Goal: Task Accomplishment & Management: Manage account settings

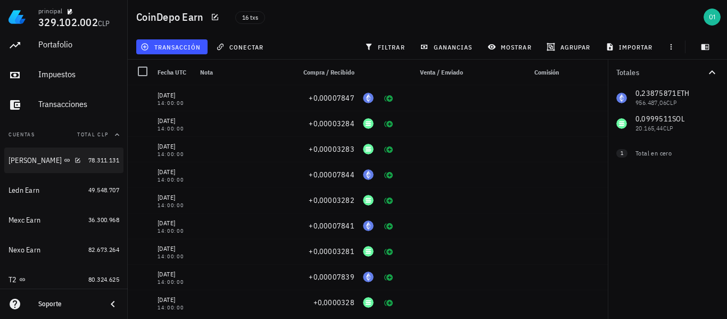
scroll to position [53, 0]
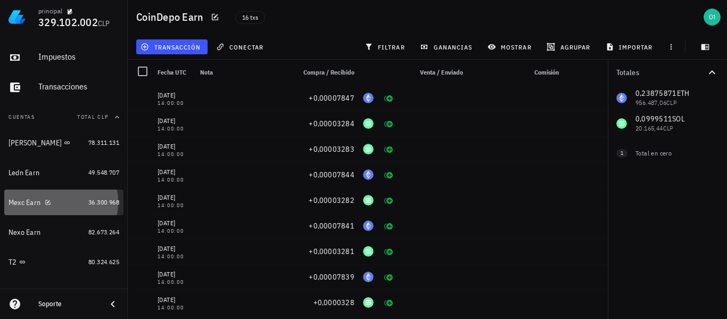
drag, startPoint x: 23, startPoint y: 200, endPoint x: 37, endPoint y: 194, distance: 14.8
click at [23, 200] on div "Mexc Earn" at bounding box center [25, 202] width 32 height 9
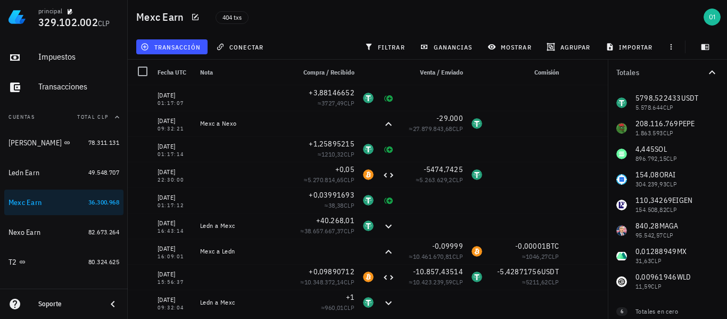
scroll to position [30, 0]
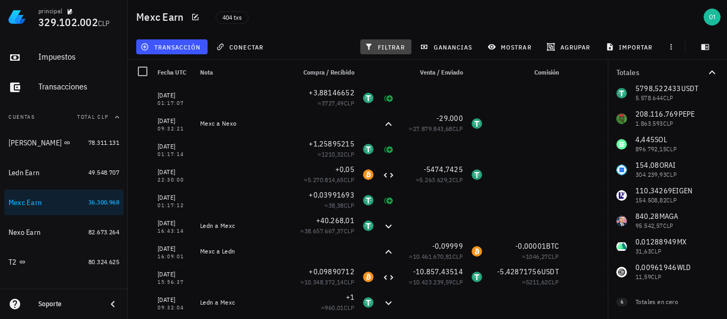
click at [399, 42] on button "filtrar" at bounding box center [385, 46] width 51 height 15
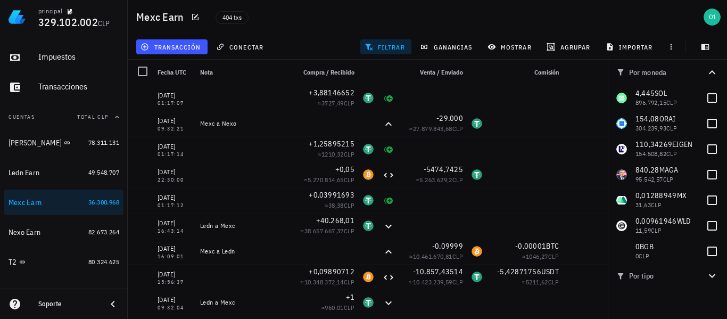
scroll to position [190, 0]
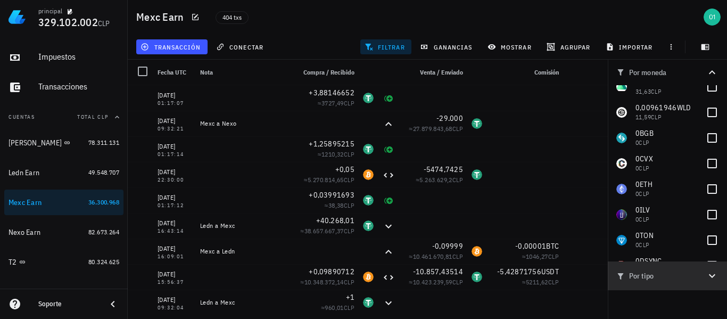
click at [712, 277] on icon "button" at bounding box center [712, 276] width 6 height 4
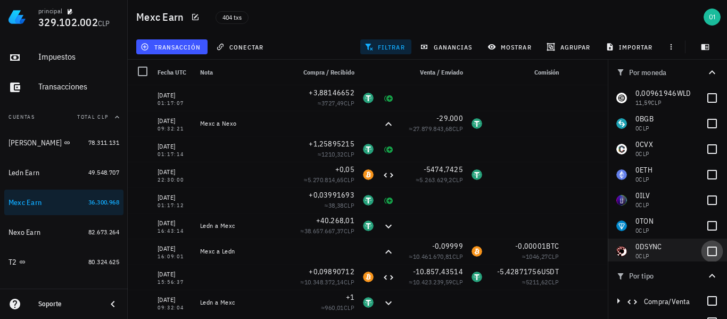
scroll to position [211, 0]
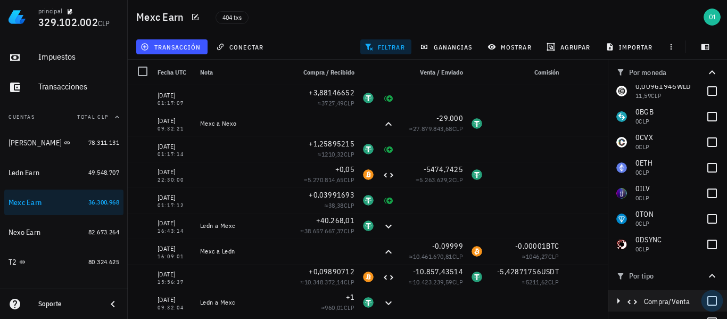
click at [708, 302] on div at bounding box center [712, 301] width 18 height 18
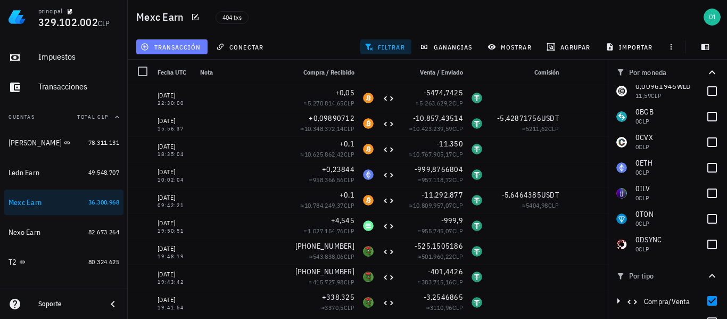
click at [189, 53] on button "transacción" at bounding box center [171, 46] width 71 height 15
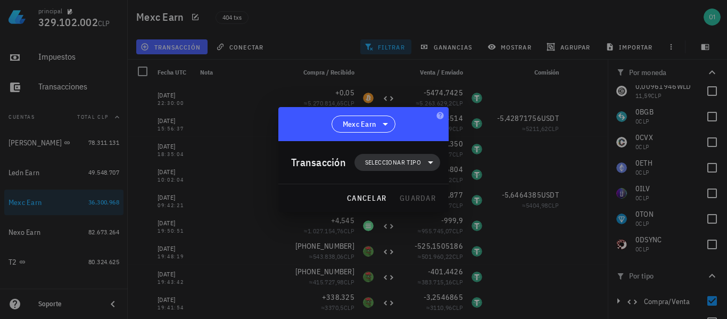
click at [377, 161] on span "Seleccionar tipo" at bounding box center [393, 162] width 56 height 11
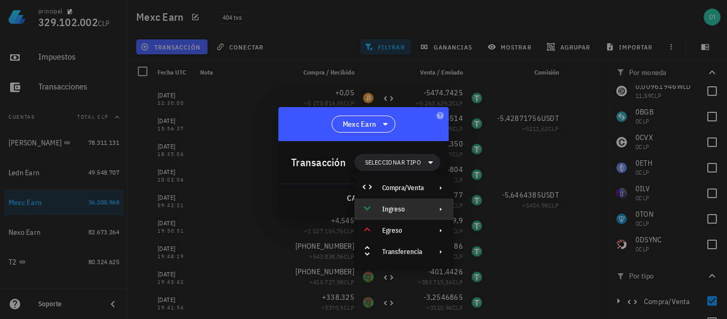
click at [410, 209] on div "Ingreso" at bounding box center [403, 209] width 42 height 9
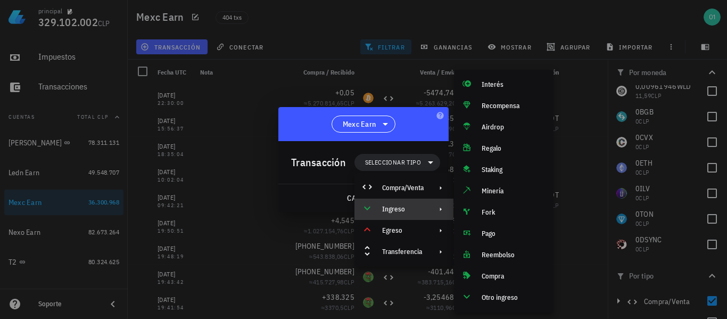
click at [410, 209] on div "Ingreso" at bounding box center [403, 209] width 42 height 9
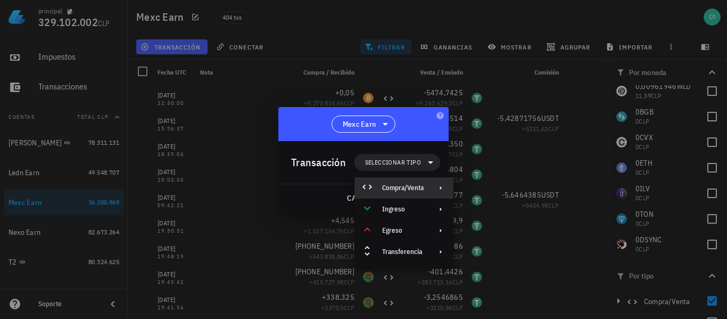
click at [410, 186] on div "Compra/Venta" at bounding box center [403, 188] width 42 height 9
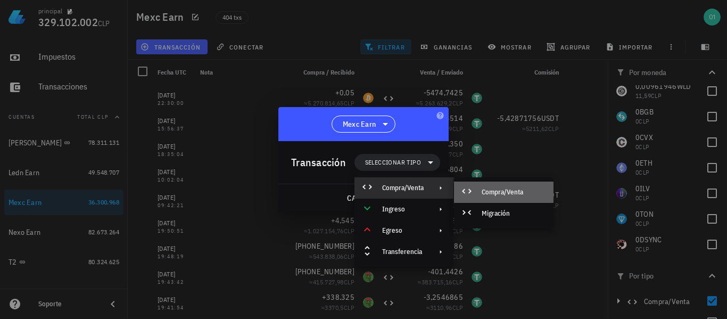
click at [485, 190] on div "Compra/Venta" at bounding box center [513, 192] width 63 height 9
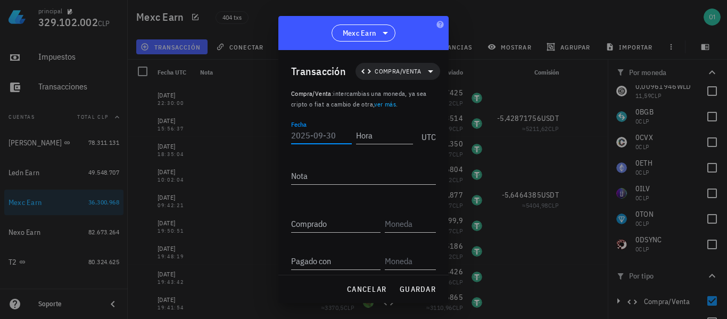
click at [320, 135] on input "Fecha" at bounding box center [321, 135] width 61 height 17
type input "[DATE]"
type input "06:38:18"
type input "0,01224241"
type input "BTC"
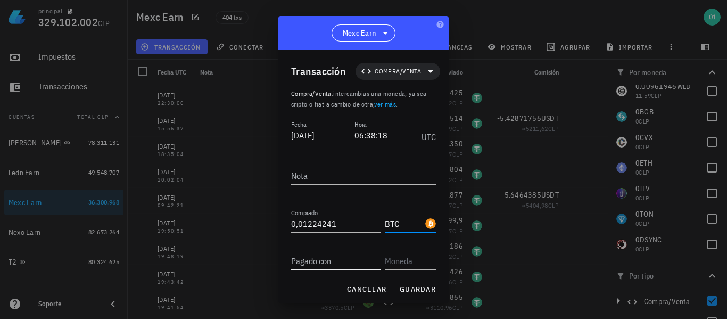
click at [319, 260] on input "Pagado con" at bounding box center [335, 260] width 89 height 17
type input "1.383,39233"
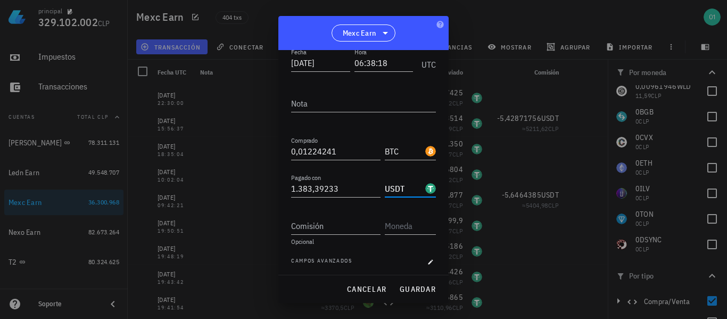
scroll to position [76, 0]
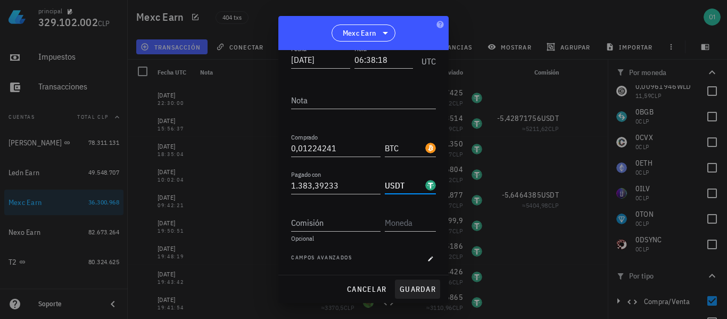
type input "USDT"
click at [415, 285] on span "guardar" at bounding box center [417, 289] width 37 height 10
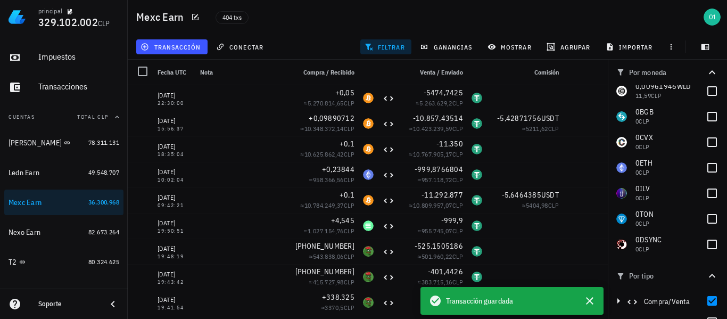
scroll to position [0, 0]
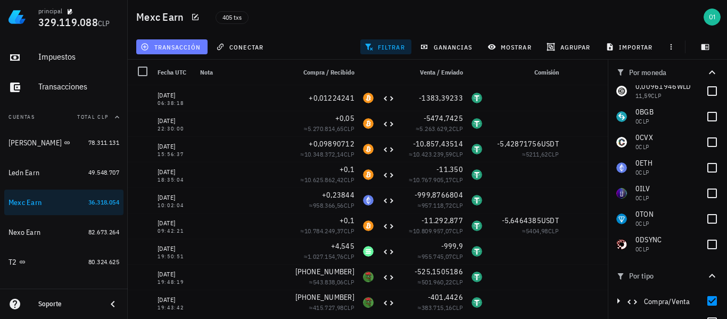
click at [184, 53] on button "transacción" at bounding box center [171, 46] width 71 height 15
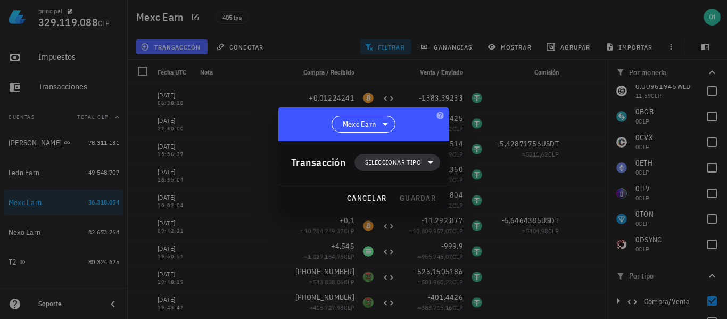
click at [387, 161] on span "Seleccionar tipo" at bounding box center [393, 162] width 56 height 11
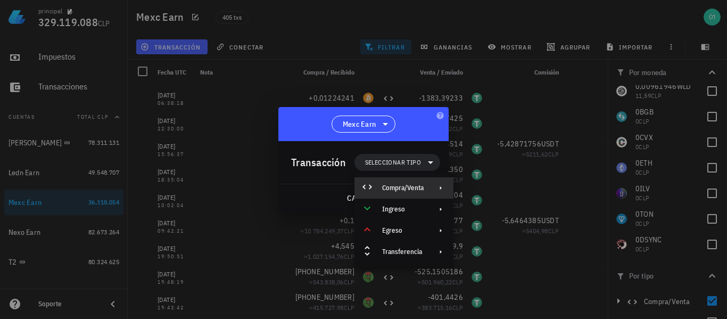
click at [399, 187] on div "Compra/Venta" at bounding box center [403, 188] width 42 height 9
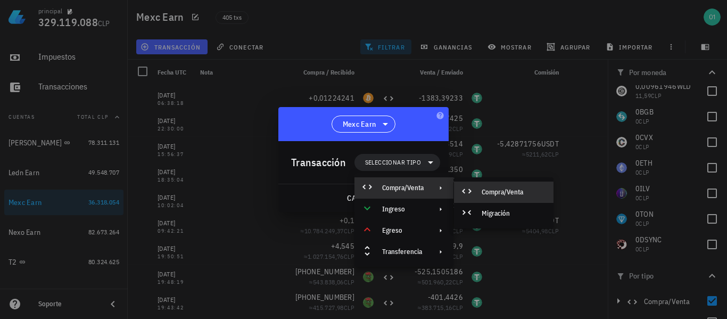
click at [493, 184] on div "Compra/Venta" at bounding box center [504, 191] width 100 height 21
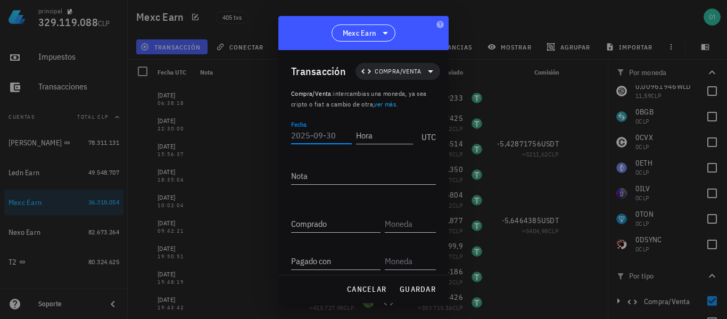
click at [313, 136] on input "Fecha" at bounding box center [321, 135] width 61 height 17
type input "[DATE]"
type input "06:38:18"
type input "0,00569842"
type input "BTC"
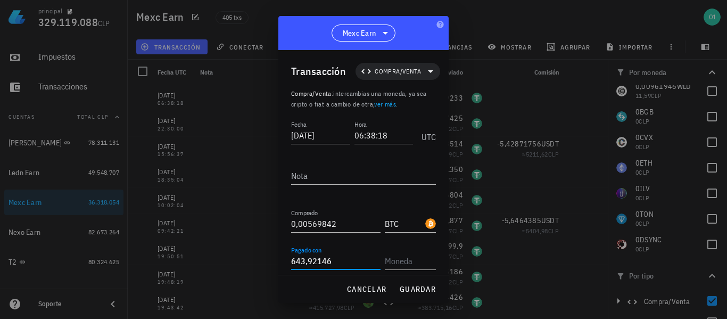
type input "643,92146"
type input "USDT"
click at [404, 289] on span "guardar" at bounding box center [417, 289] width 37 height 10
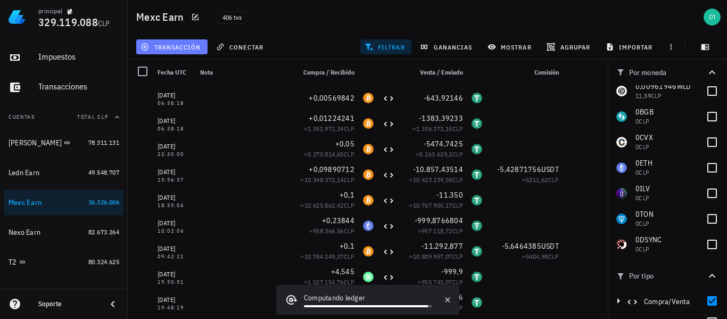
click at [180, 43] on span "transacción" at bounding box center [172, 47] width 58 height 9
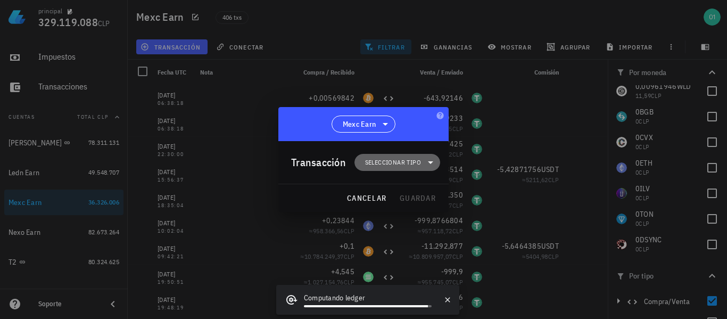
click at [392, 160] on span "Seleccionar tipo" at bounding box center [393, 162] width 56 height 11
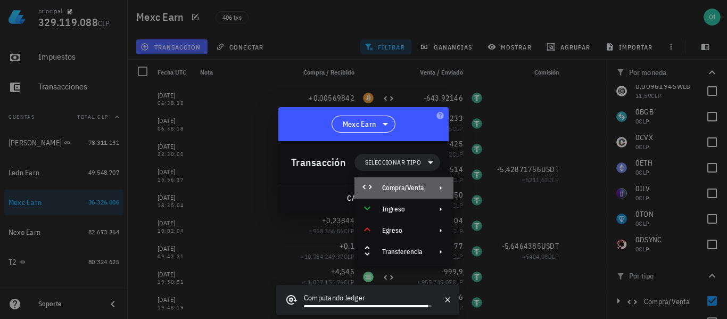
drag, startPoint x: 402, startPoint y: 189, endPoint x: 409, endPoint y: 188, distance: 7.0
click at [402, 189] on div "Compra/Venta" at bounding box center [403, 188] width 42 height 9
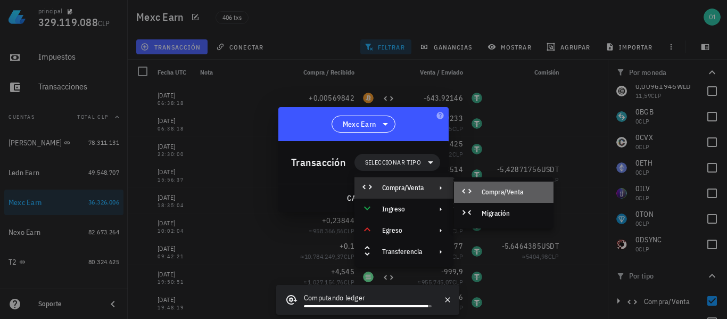
click at [493, 188] on div "Compra/Venta" at bounding box center [513, 192] width 63 height 9
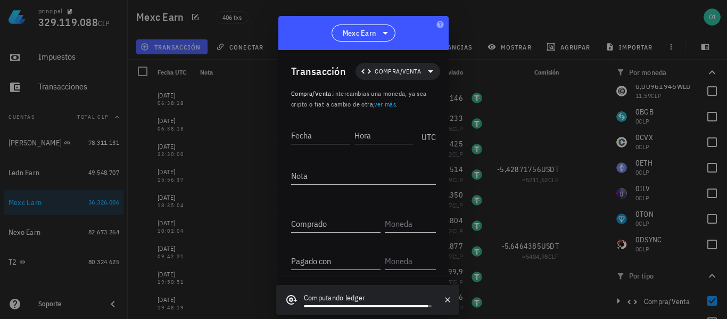
click at [330, 135] on input "Fecha" at bounding box center [320, 135] width 59 height 17
type input "[DATE]"
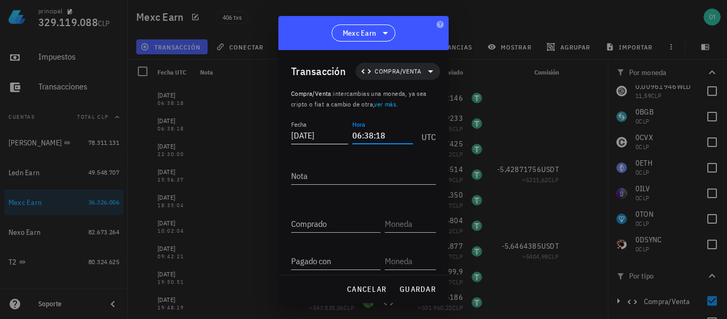
type input "06:38:18"
type input "0,01034482"
type input "BTC"
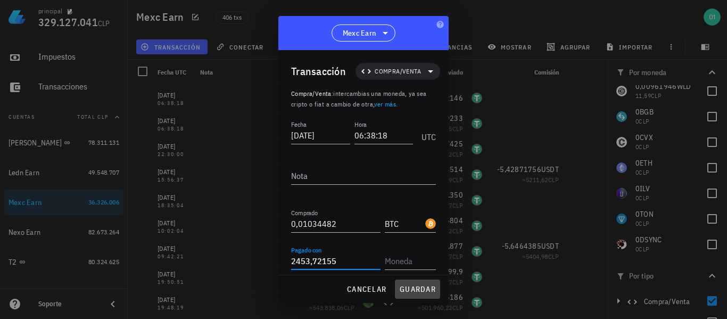
type input "2.453,72155"
click at [422, 288] on div "cancelar guardar" at bounding box center [363, 289] width 170 height 28
click at [409, 261] on input "text" at bounding box center [409, 260] width 49 height 17
type input "USDT"
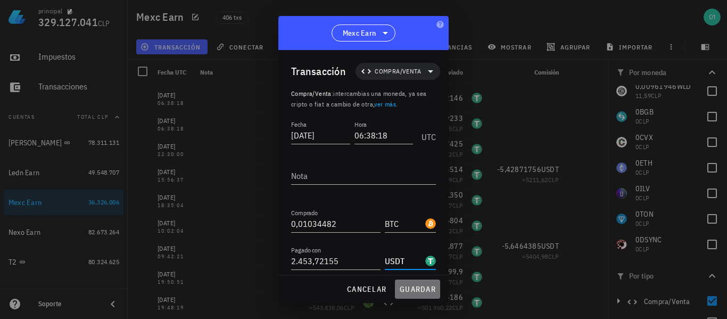
click at [410, 290] on span "guardar" at bounding box center [417, 289] width 37 height 10
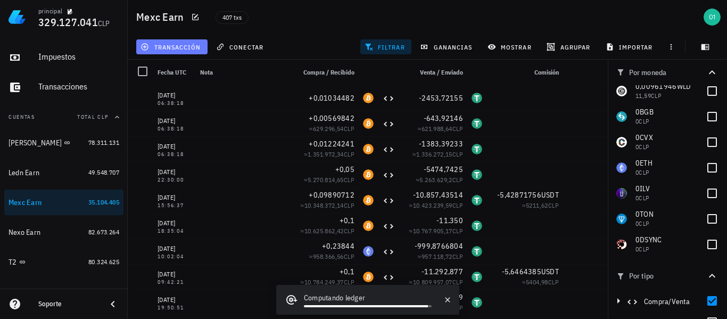
click at [188, 48] on span "transacción" at bounding box center [172, 47] width 58 height 9
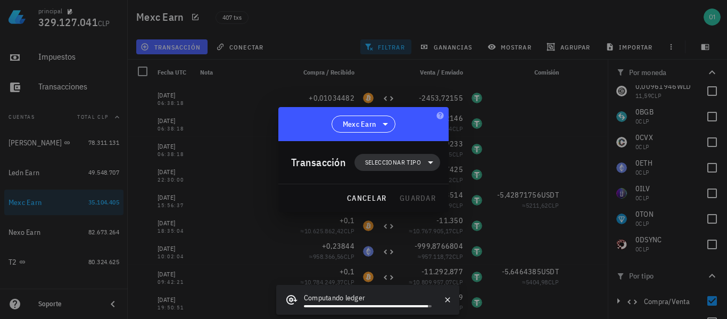
click at [391, 161] on span "Seleccionar tipo" at bounding box center [393, 162] width 56 height 11
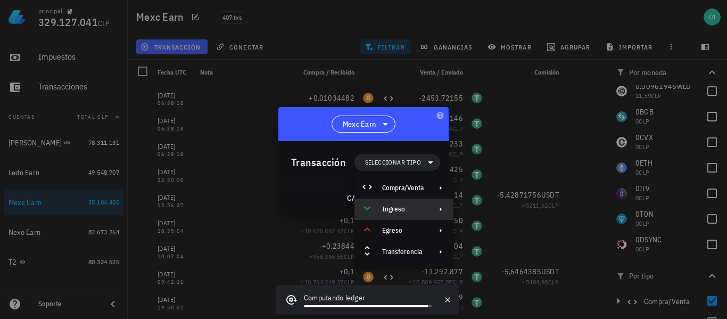
click at [397, 209] on div "Ingreso" at bounding box center [403, 209] width 42 height 9
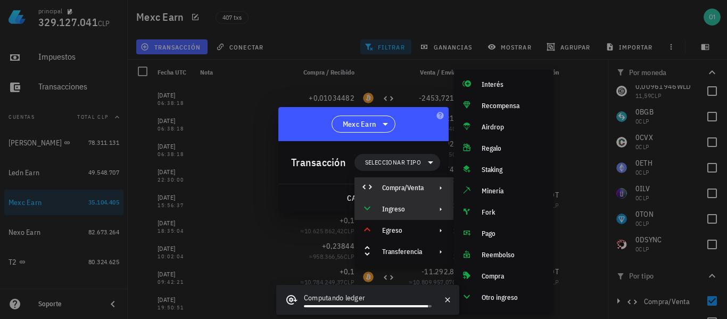
click at [397, 189] on div "Compra/Venta" at bounding box center [403, 188] width 42 height 9
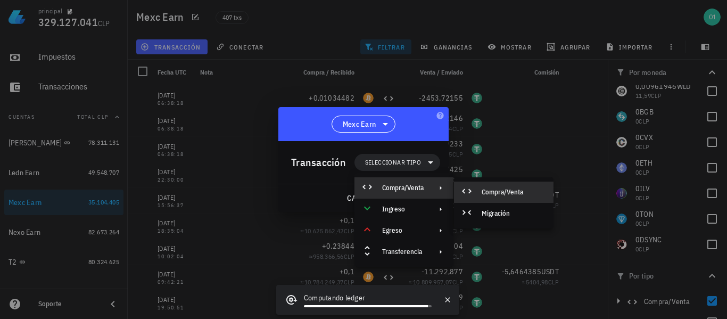
click at [497, 188] on div "Compra/Venta" at bounding box center [513, 192] width 63 height 9
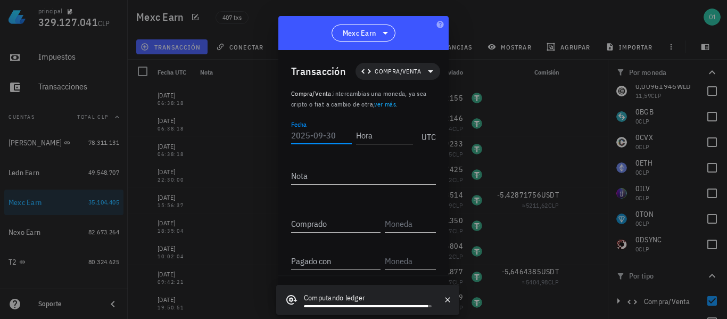
click at [319, 137] on input "Fecha" at bounding box center [321, 135] width 61 height 17
type input "[DATE]"
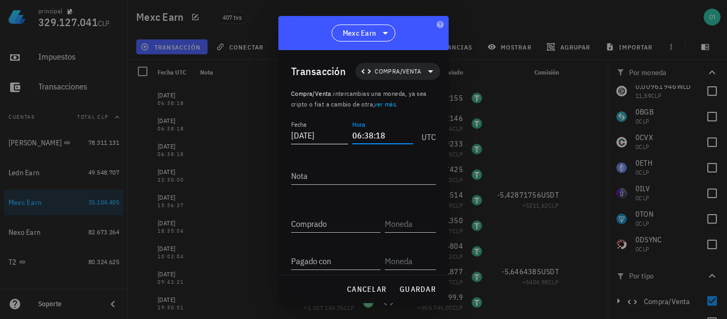
type input "06:38:18"
type input "0,02171435"
type input "BTC"
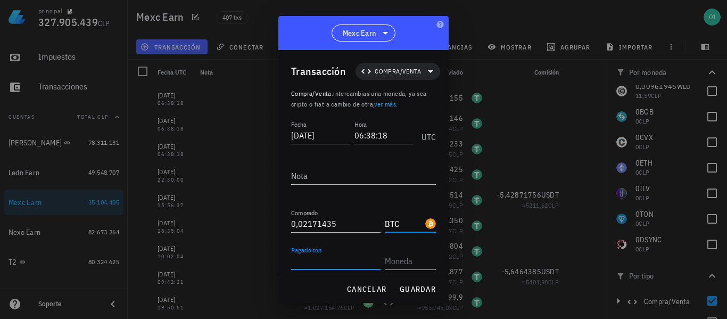
click at [330, 255] on input "Pagado con" at bounding box center [335, 260] width 89 height 17
type input "2.453,72155"
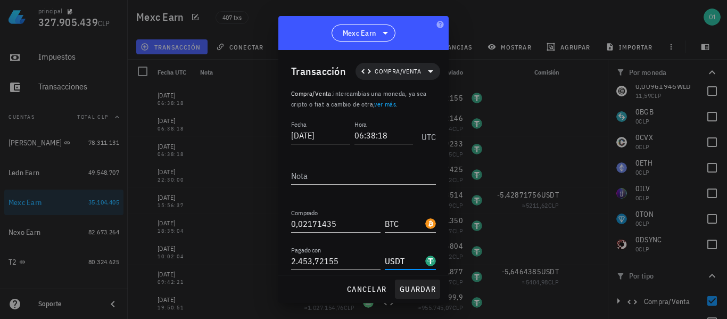
type input "USDT"
click at [422, 293] on span "guardar" at bounding box center [417, 289] width 37 height 10
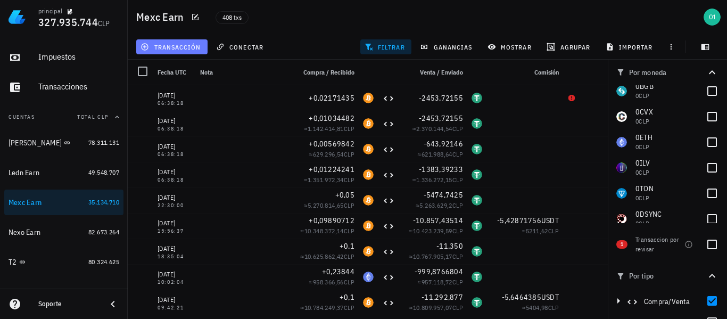
click at [188, 49] on span "transacción" at bounding box center [172, 47] width 58 height 9
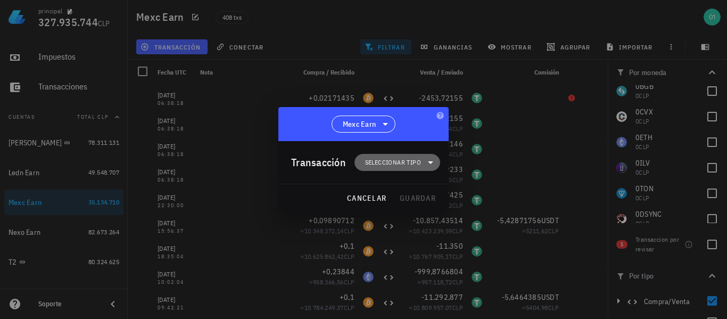
click at [391, 157] on span "Seleccionar tipo" at bounding box center [397, 162] width 73 height 17
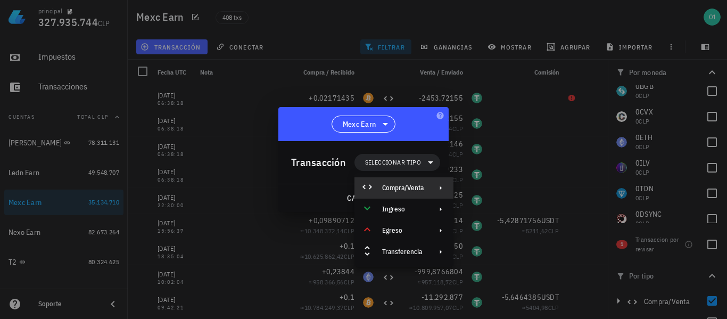
drag, startPoint x: 391, startPoint y: 189, endPoint x: 406, endPoint y: 186, distance: 15.8
click at [392, 188] on div "Compra/Venta" at bounding box center [403, 188] width 42 height 9
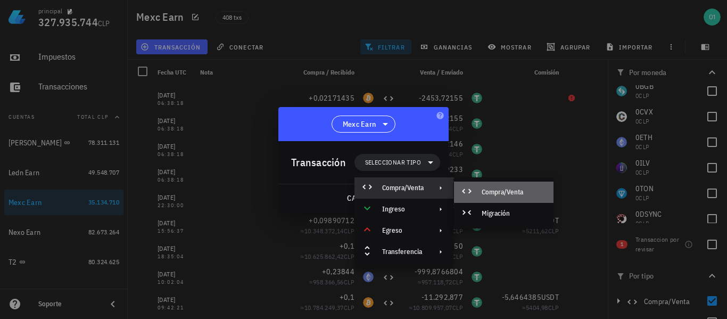
click at [492, 192] on div "Compra/Venta" at bounding box center [513, 192] width 63 height 9
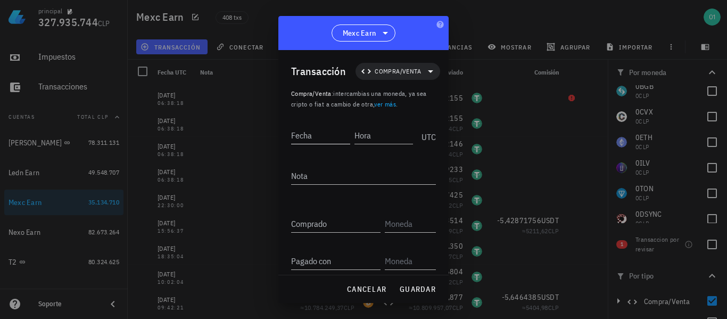
click at [317, 137] on input "Fecha" at bounding box center [320, 135] width 59 height 17
type input "[DATE]"
type input "12:19:46"
type input "55.555.555"
type input "PEPE"
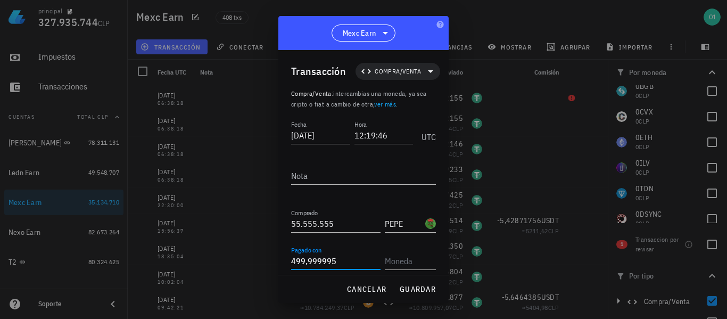
type input "499,999995"
type input "USDT"
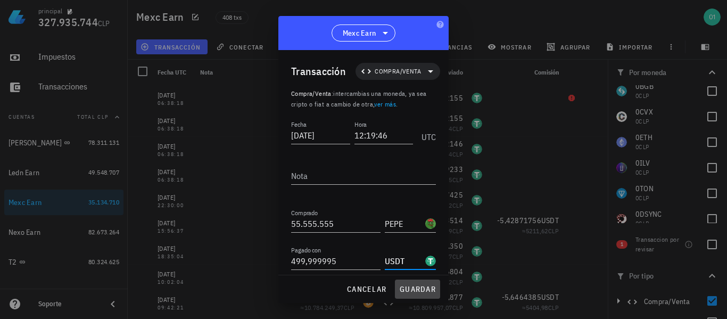
click at [420, 287] on span "guardar" at bounding box center [417, 289] width 37 height 10
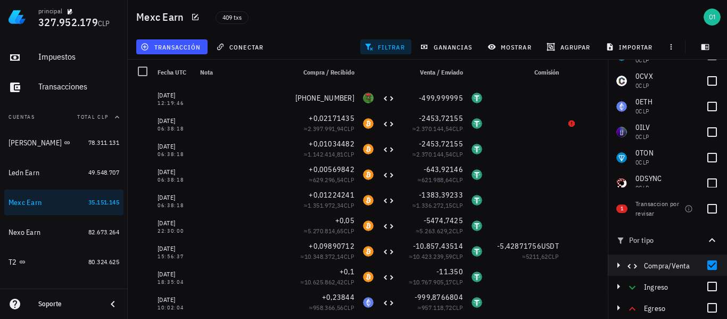
scroll to position [56, 0]
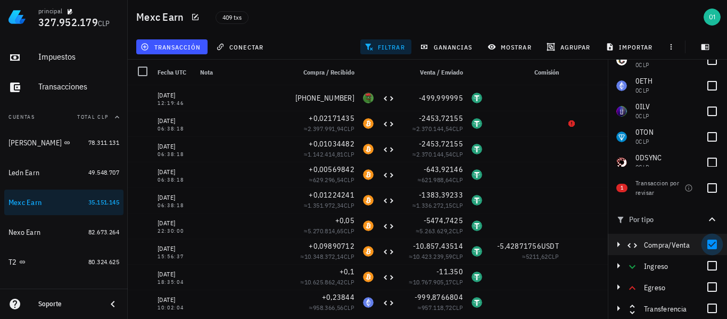
drag, startPoint x: 700, startPoint y: 244, endPoint x: 705, endPoint y: 252, distance: 9.6
click at [703, 244] on div at bounding box center [712, 244] width 18 height 18
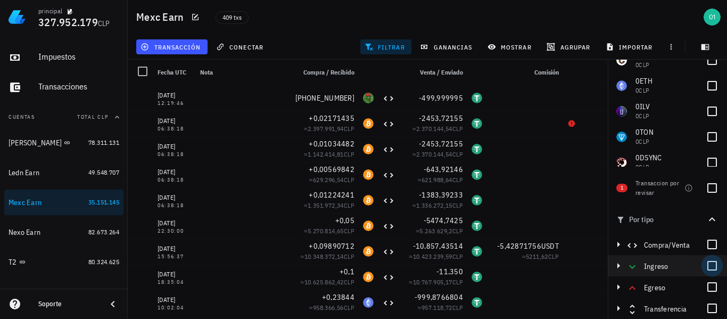
click at [708, 265] on div at bounding box center [712, 266] width 18 height 18
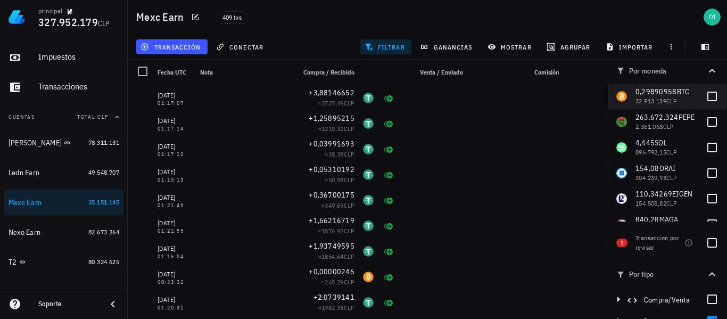
scroll to position [0, 0]
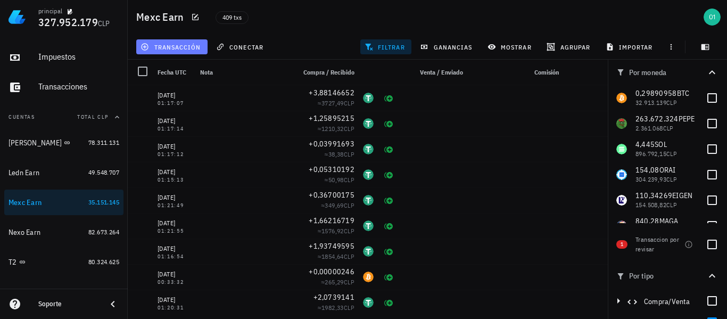
click at [203, 47] on button "transacción" at bounding box center [171, 46] width 71 height 15
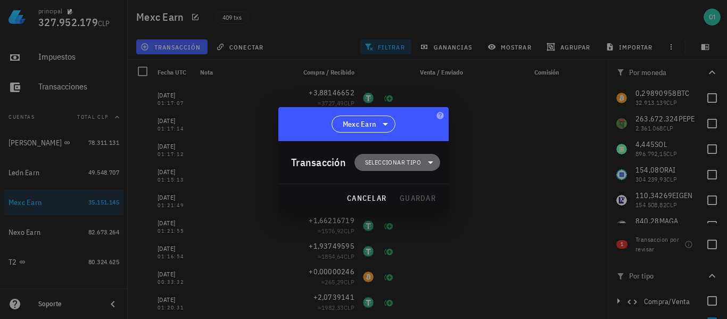
click at [387, 165] on span "Seleccionar tipo" at bounding box center [393, 162] width 56 height 11
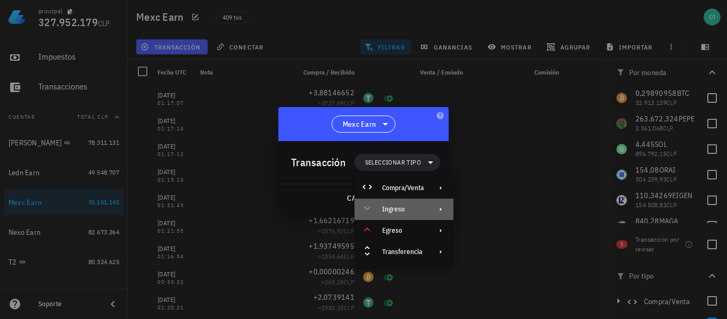
click at [419, 208] on div "Ingreso" at bounding box center [403, 209] width 42 height 9
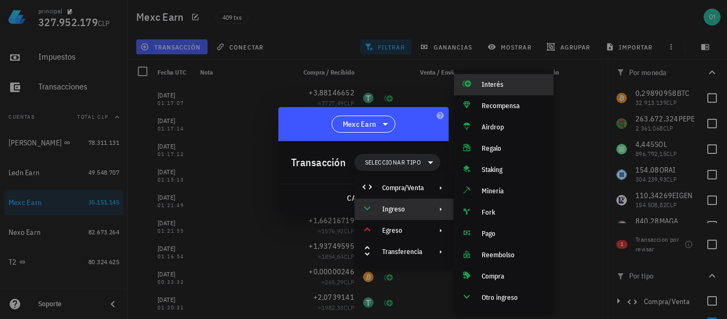
click at [494, 84] on div "Interés" at bounding box center [513, 84] width 63 height 9
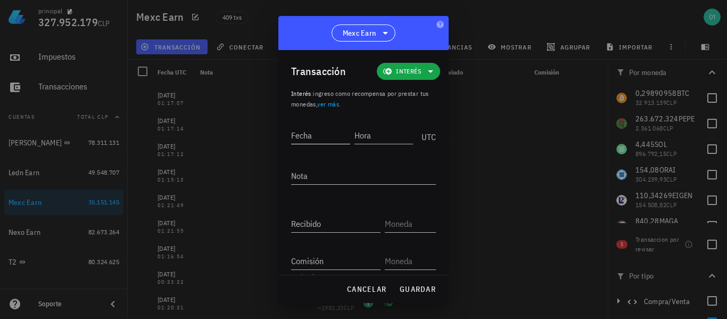
click at [332, 142] on input "Fecha" at bounding box center [320, 135] width 59 height 17
type input "[DATE]"
type input "01:16:08"
type input "0,70352229"
type input "USDT"
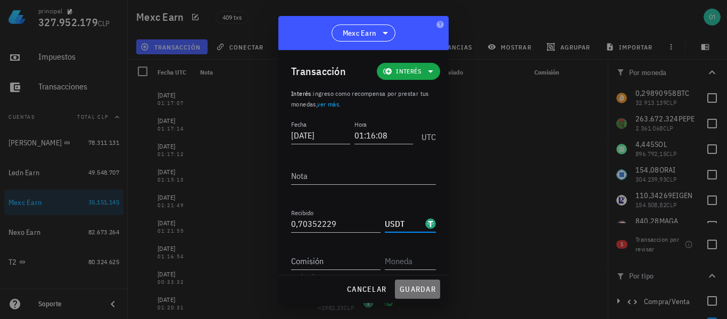
click at [408, 288] on span "guardar" at bounding box center [417, 289] width 37 height 10
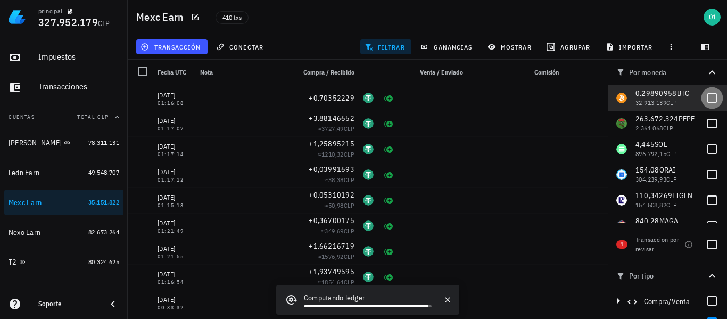
click at [703, 101] on div at bounding box center [712, 98] width 18 height 18
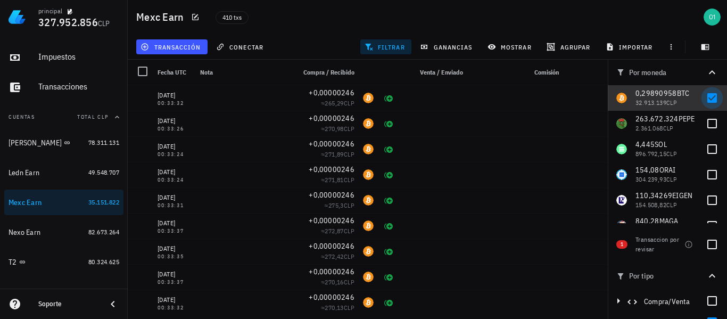
click at [703, 102] on div at bounding box center [712, 98] width 18 height 18
checkbox input "false"
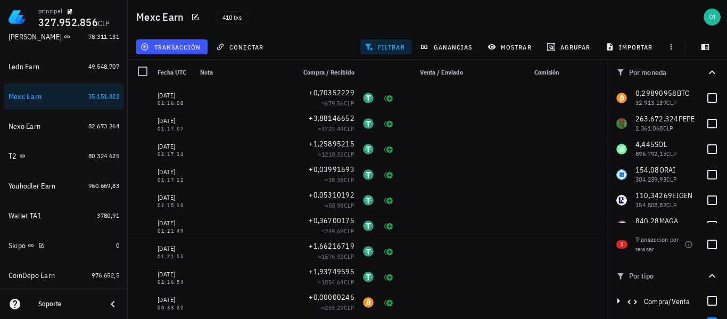
scroll to position [160, 0]
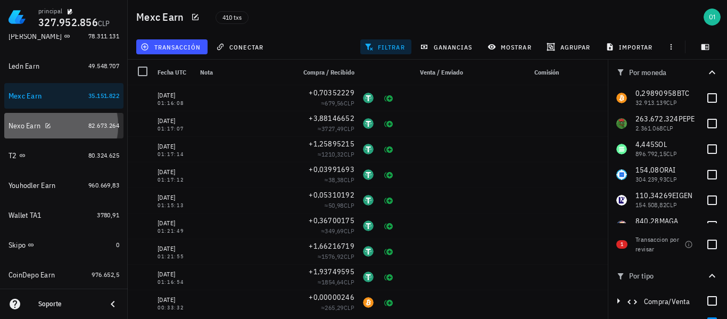
click at [23, 125] on div "Nexo Earn" at bounding box center [25, 125] width 32 height 9
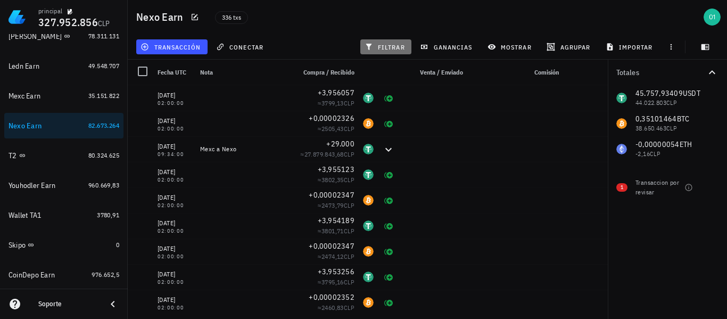
click at [390, 48] on span "filtrar" at bounding box center [386, 47] width 38 height 9
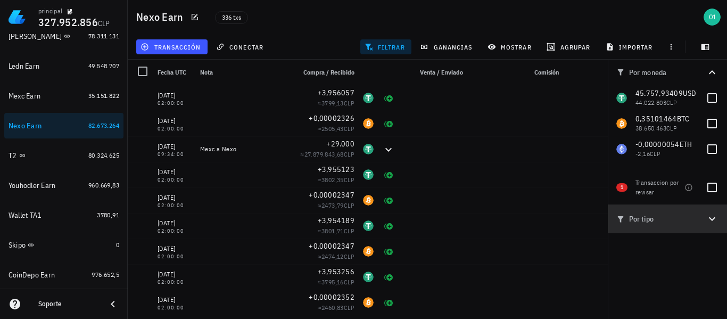
click at [711, 218] on icon "button" at bounding box center [712, 219] width 6 height 4
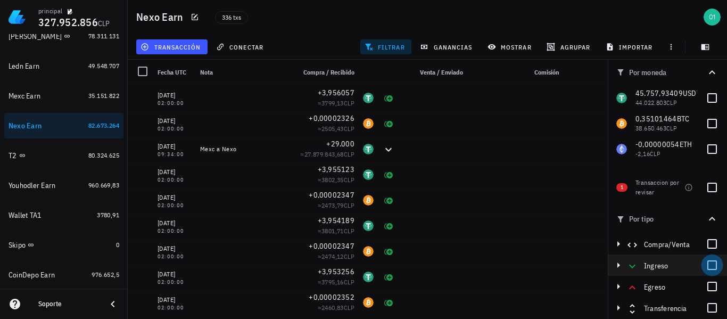
click at [708, 268] on div at bounding box center [712, 265] width 18 height 18
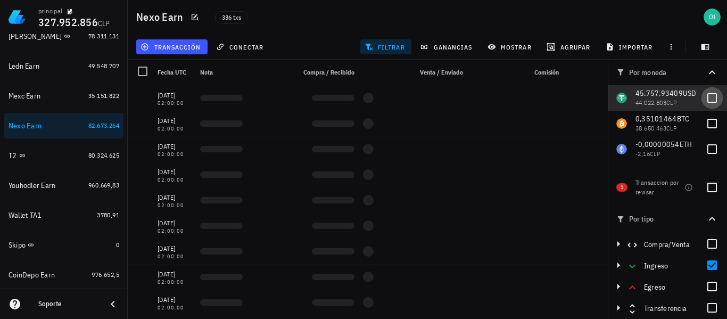
click at [710, 100] on div at bounding box center [712, 98] width 18 height 18
checkbox input "true"
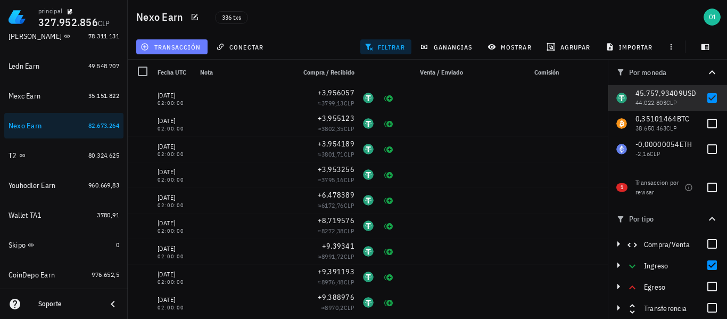
click at [175, 47] on span "transacción" at bounding box center [172, 47] width 58 height 9
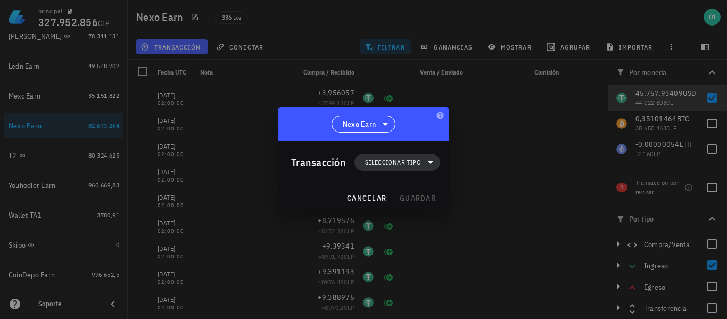
click at [378, 160] on span "Seleccionar tipo" at bounding box center [393, 162] width 56 height 11
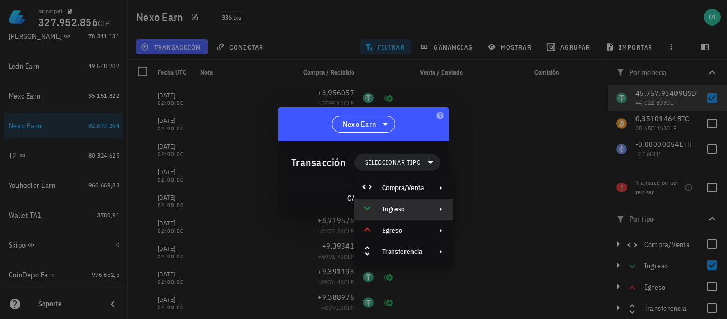
click at [395, 209] on div "Ingreso" at bounding box center [403, 209] width 42 height 9
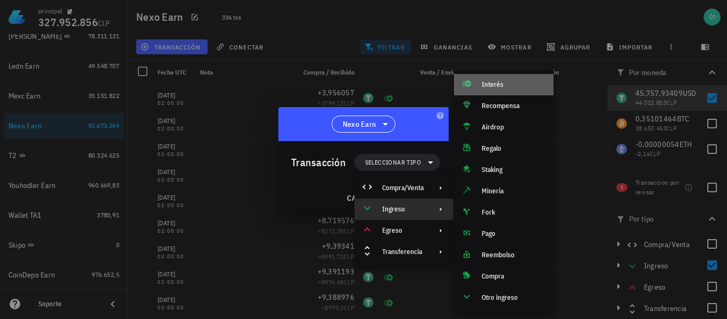
drag, startPoint x: 499, startPoint y: 81, endPoint x: 466, endPoint y: 111, distance: 45.2
click at [499, 81] on div "Interés" at bounding box center [513, 84] width 63 height 9
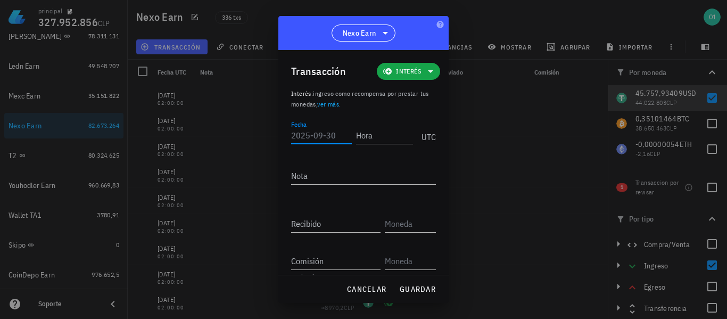
click at [326, 140] on input "Fecha" at bounding box center [321, 135] width 61 height 17
type input "[DATE]"
type input "02:00:00"
type input "10,804793"
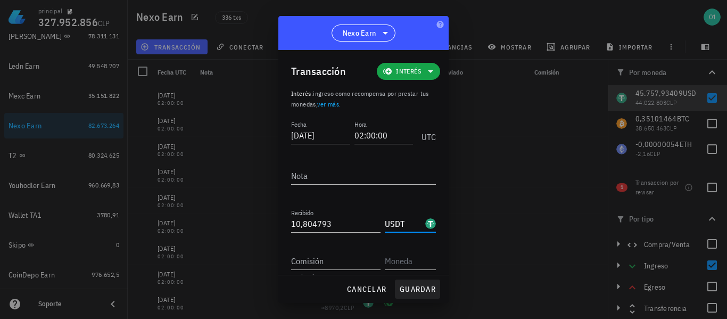
type input "USDT"
click at [420, 284] on span "guardar" at bounding box center [417, 289] width 37 height 10
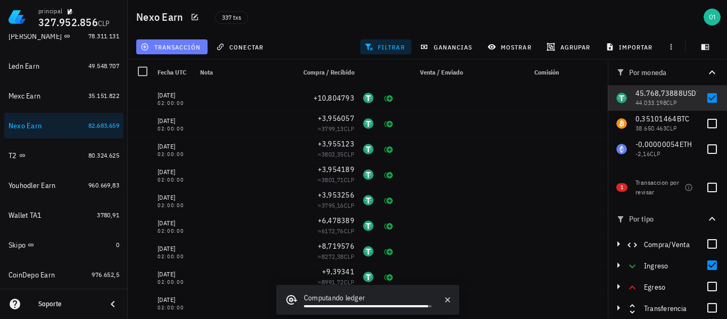
click at [191, 48] on span "transacción" at bounding box center [172, 47] width 58 height 9
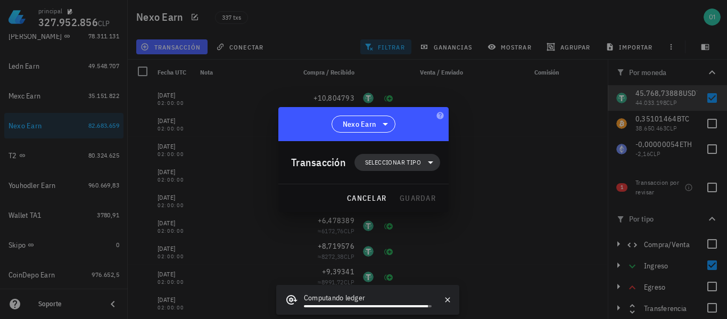
click at [399, 157] on span "Seleccionar tipo" at bounding box center [397, 162] width 73 height 17
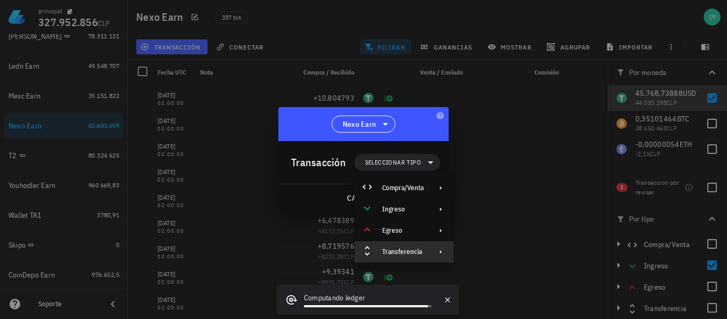
click at [417, 249] on div "Transferencia" at bounding box center [403, 251] width 42 height 9
click at [485, 272] on div "Retiro" at bounding box center [504, 277] width 100 height 21
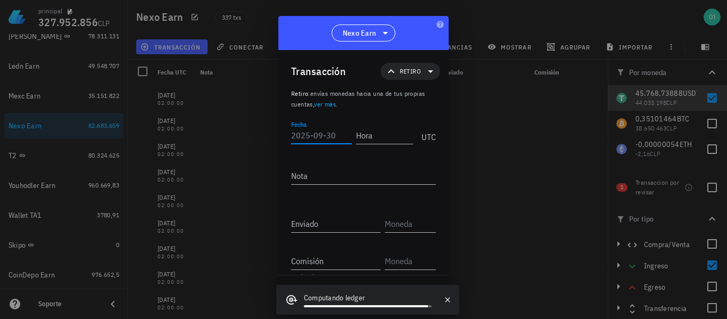
click at [327, 137] on input "Fecha" at bounding box center [321, 135] width 61 height 17
type input "[DATE]"
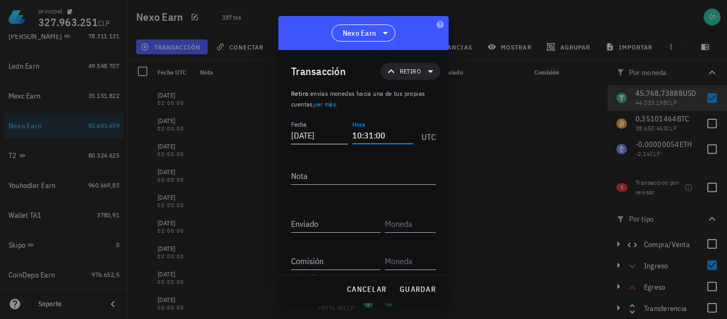
type input "10:31:00"
type textarea "Nexo a Mexc"
click at [352, 226] on input "Enviado" at bounding box center [335, 223] width 89 height 17
type input "6.850"
type input "USDT"
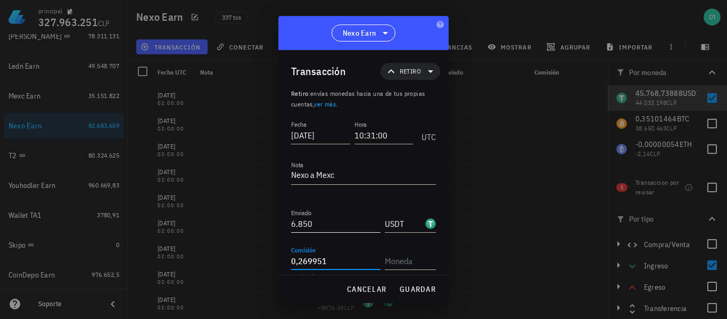
type input "0,269951"
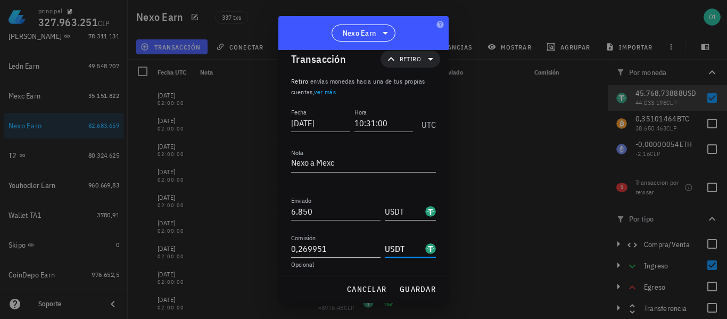
scroll to position [17, 0]
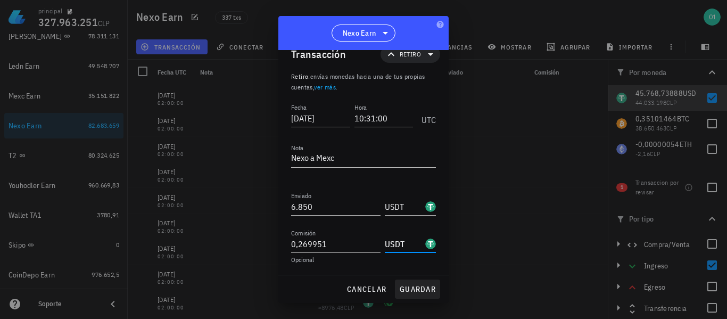
type input "USDT"
click at [412, 287] on span "guardar" at bounding box center [417, 289] width 37 height 10
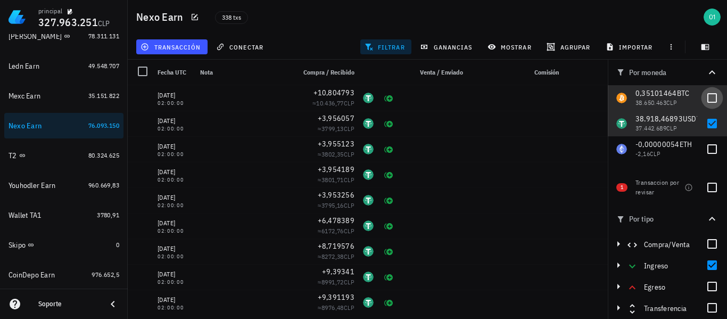
drag, startPoint x: 711, startPoint y: 95, endPoint x: 719, endPoint y: 117, distance: 23.4
click at [711, 95] on div at bounding box center [712, 98] width 18 height 18
checkbox input "true"
click at [715, 122] on div at bounding box center [712, 123] width 18 height 18
checkbox input "false"
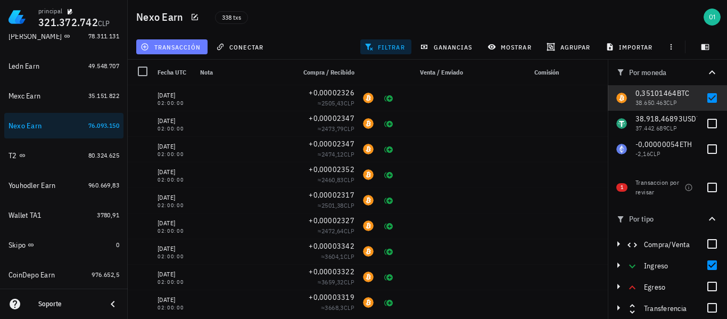
click at [201, 45] on button "transacción" at bounding box center [171, 46] width 71 height 15
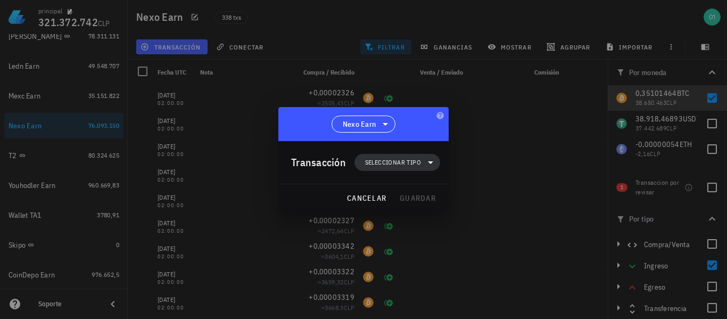
click at [384, 164] on span "Seleccionar tipo" at bounding box center [393, 162] width 56 height 11
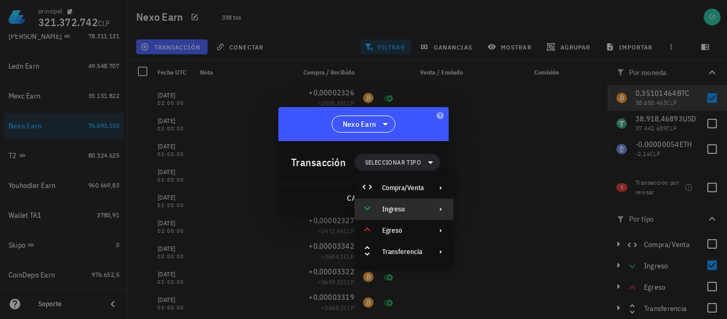
drag, startPoint x: 396, startPoint y: 209, endPoint x: 441, endPoint y: 207, distance: 44.8
click at [398, 209] on div "Ingreso" at bounding box center [403, 209] width 42 height 9
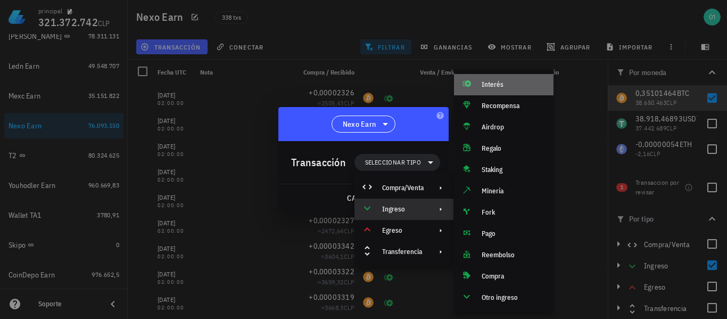
drag, startPoint x: 501, startPoint y: 81, endPoint x: 453, endPoint y: 123, distance: 63.8
click at [497, 84] on div "Interés" at bounding box center [513, 84] width 63 height 9
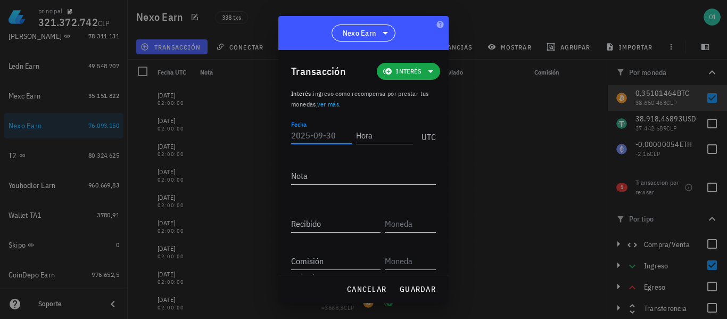
click at [327, 135] on input "Fecha" at bounding box center [321, 135] width 61 height 17
type input "[DATE]"
type input "02:00:00"
type input "0,00002309"
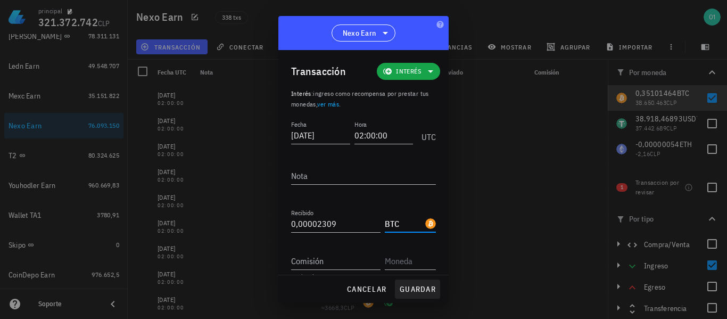
type input "BTC"
click at [418, 289] on span "guardar" at bounding box center [417, 289] width 37 height 10
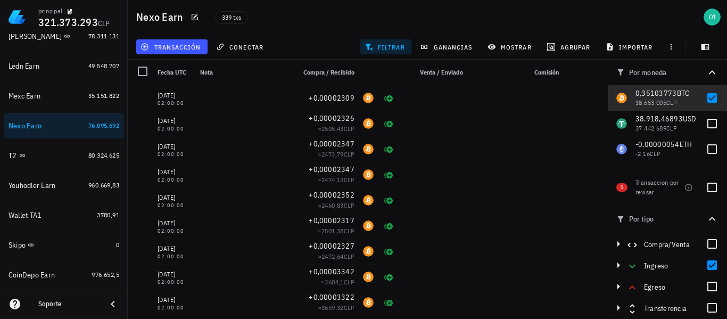
click at [387, 47] on span "filtrar" at bounding box center [386, 47] width 38 height 9
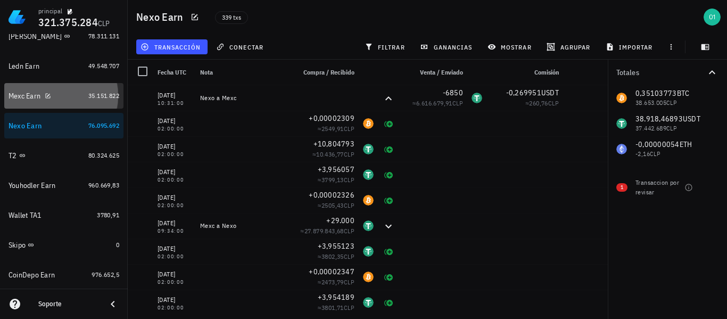
click at [37, 96] on div "Mexc Earn" at bounding box center [25, 96] width 32 height 9
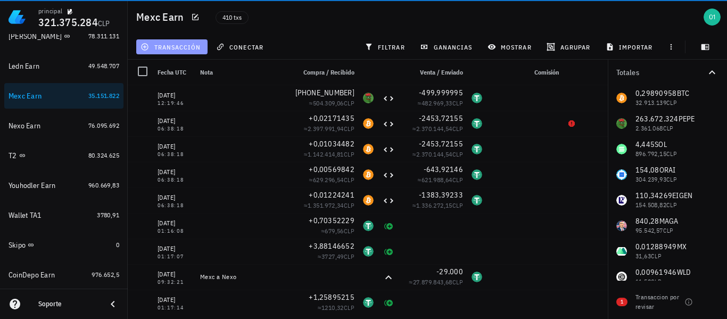
click at [177, 43] on span "transacción" at bounding box center [172, 47] width 58 height 9
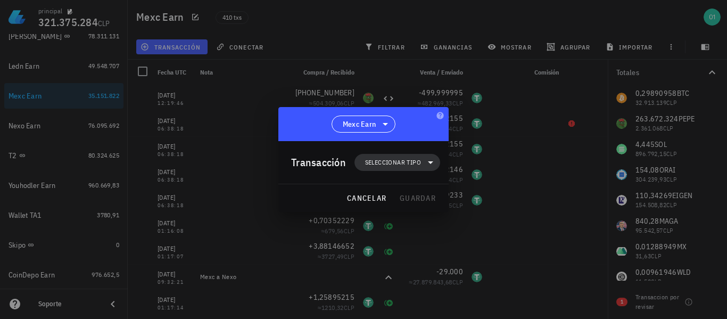
click at [422, 162] on span "Seleccionar tipo" at bounding box center [397, 162] width 73 height 17
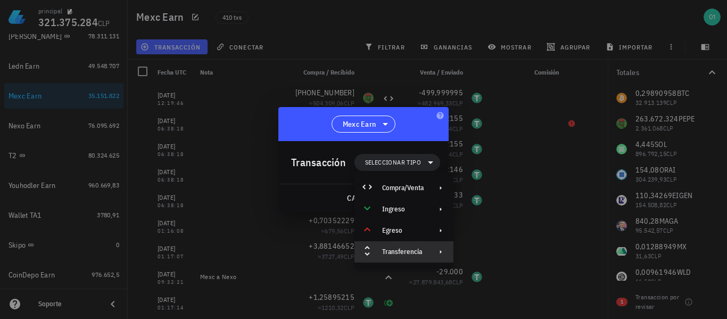
click at [420, 252] on div "Transferencia" at bounding box center [403, 251] width 42 height 9
click at [490, 258] on div "Depósito" at bounding box center [513, 256] width 63 height 9
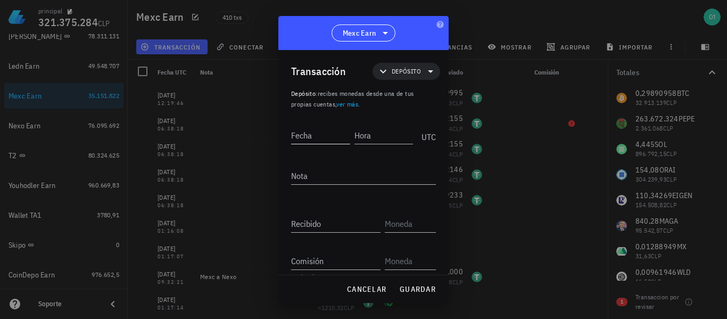
click at [329, 135] on input "Fecha" at bounding box center [320, 135] width 59 height 17
type input "[DATE]"
type input "10:33:31"
type textarea "Nexo a Mexc"
type input "6.850"
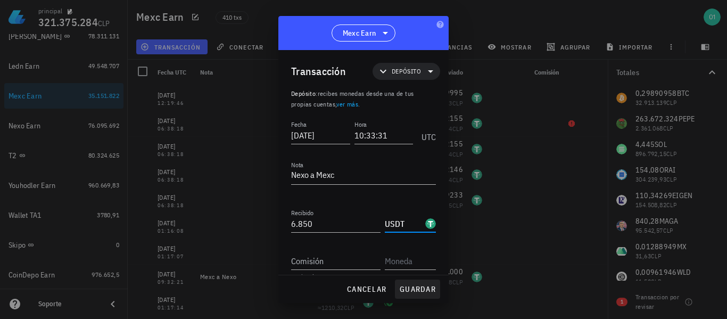
type input "USDT"
click at [420, 285] on span "guardar" at bounding box center [417, 289] width 37 height 10
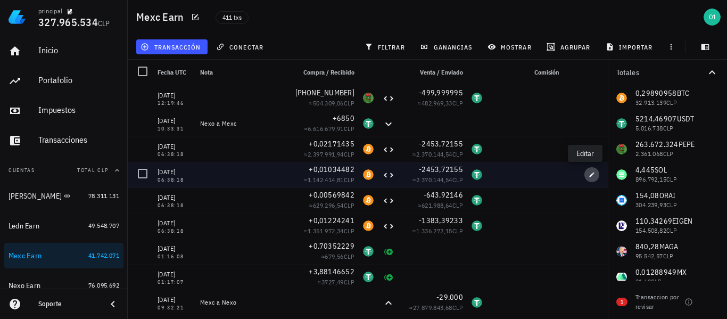
click at [589, 175] on icon "button" at bounding box center [592, 174] width 6 height 6
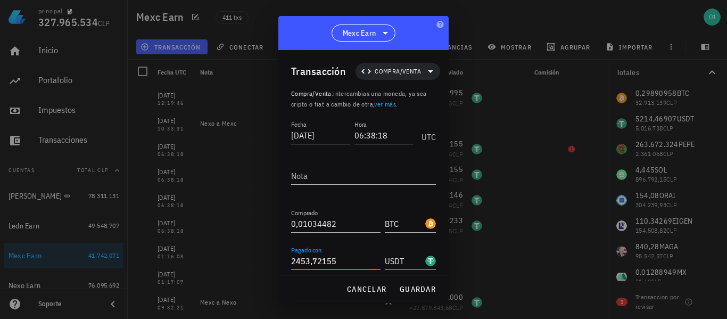
click at [352, 259] on input "2453,72155" at bounding box center [335, 260] width 89 height 17
type input "2"
click at [419, 292] on span "guardar" at bounding box center [417, 289] width 37 height 10
type input "2.453,72155"
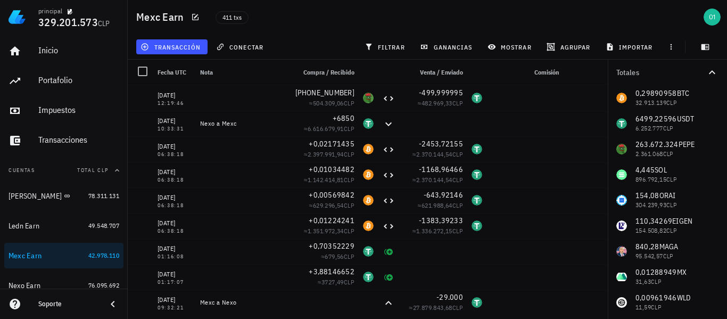
click at [328, 17] on div "411 txs" at bounding box center [344, 17] width 271 height 27
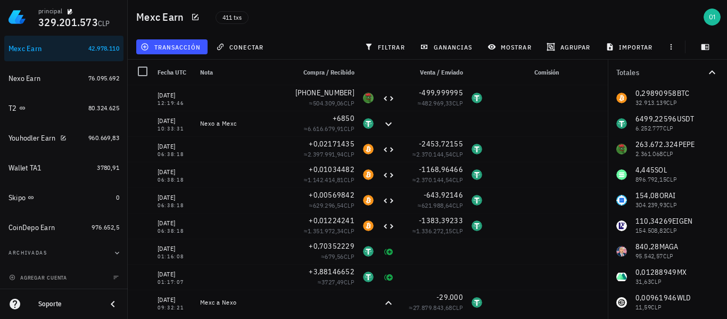
scroll to position [208, 0]
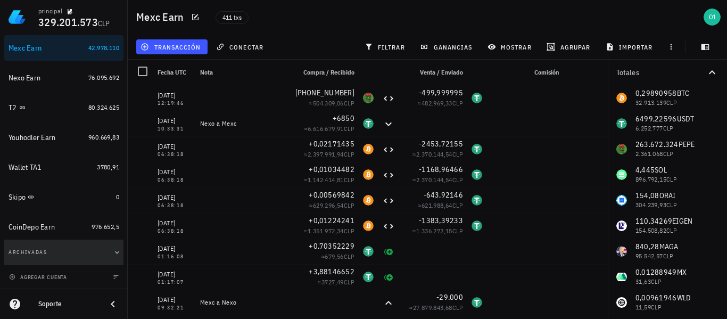
click at [60, 250] on button "Archivadas" at bounding box center [63, 253] width 119 height 26
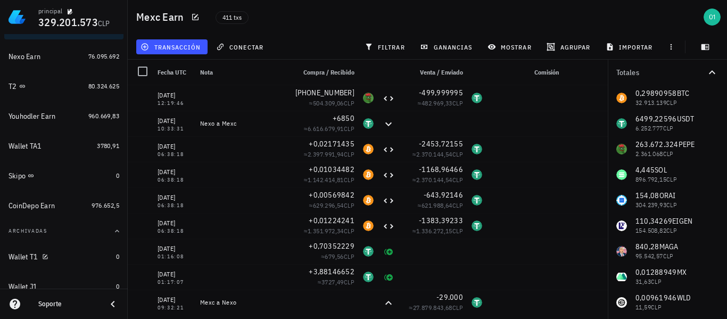
scroll to position [227, 0]
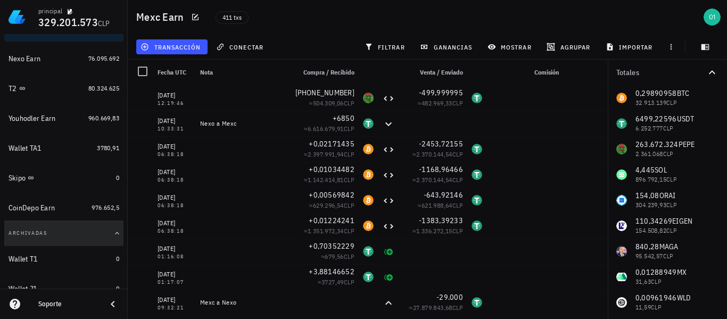
click at [104, 232] on button "Archivadas" at bounding box center [63, 233] width 119 height 26
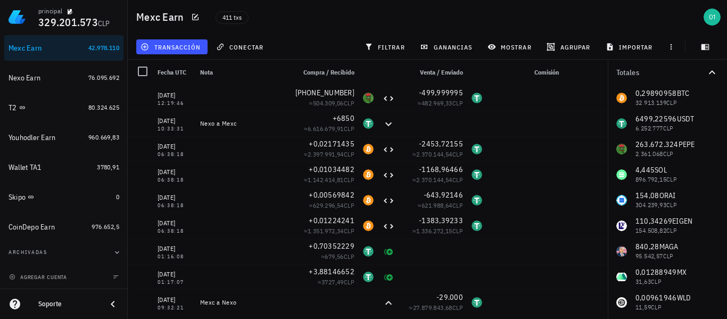
scroll to position [208, 0]
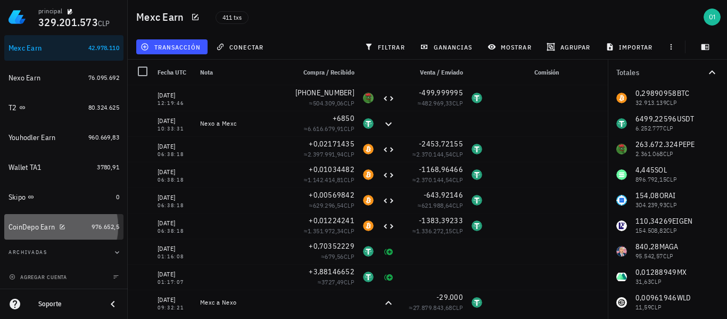
click at [35, 224] on div "CoinDepo Earn" at bounding box center [32, 226] width 46 height 9
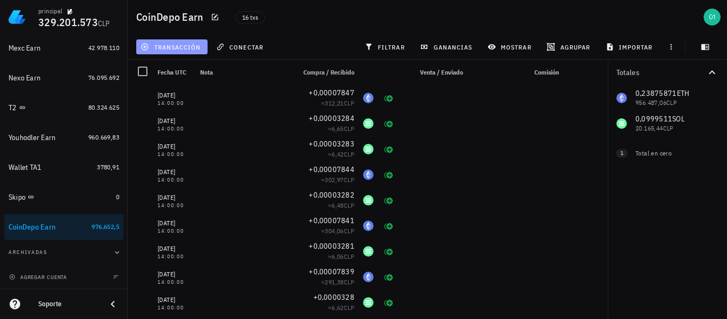
click at [183, 47] on span "transacción" at bounding box center [172, 47] width 58 height 9
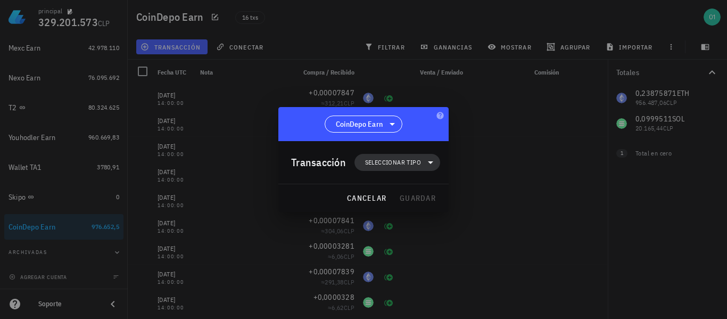
click at [375, 167] on span "Seleccionar tipo" at bounding box center [393, 162] width 56 height 11
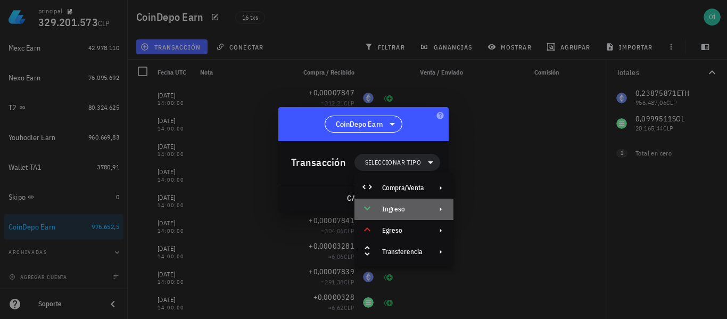
click at [393, 209] on div "Ingreso" at bounding box center [403, 209] width 42 height 9
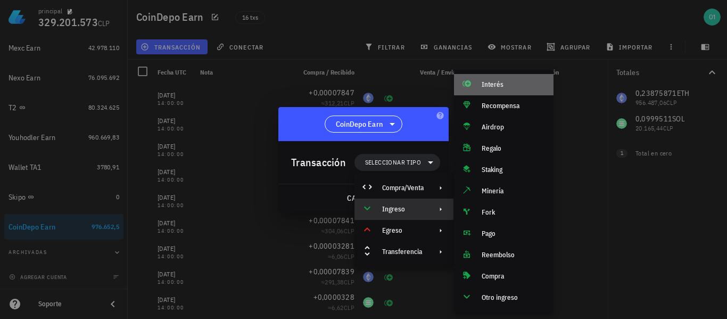
click at [481, 86] on div "Interés" at bounding box center [504, 84] width 100 height 21
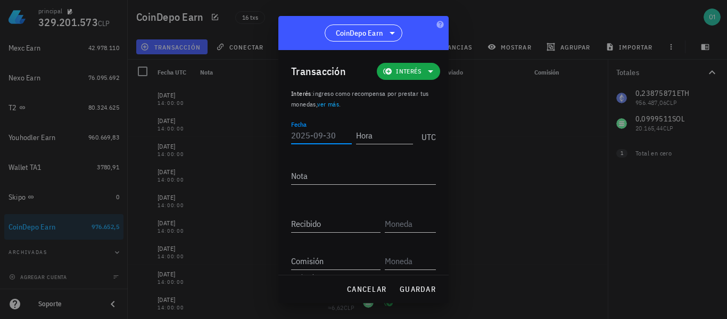
click at [324, 134] on input "Fecha" at bounding box center [321, 135] width 61 height 17
type input "[DATE]"
type input "14:00:00"
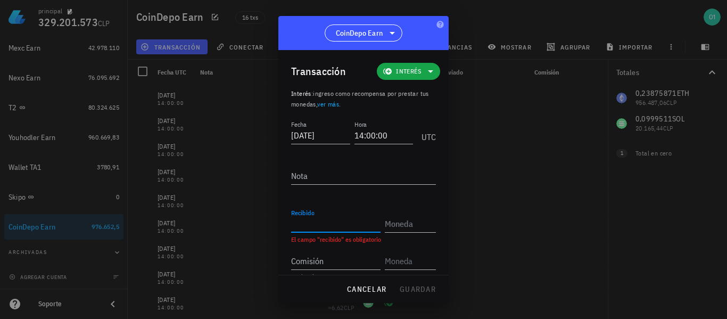
paste input "0,00007849"
type input "0,00007849"
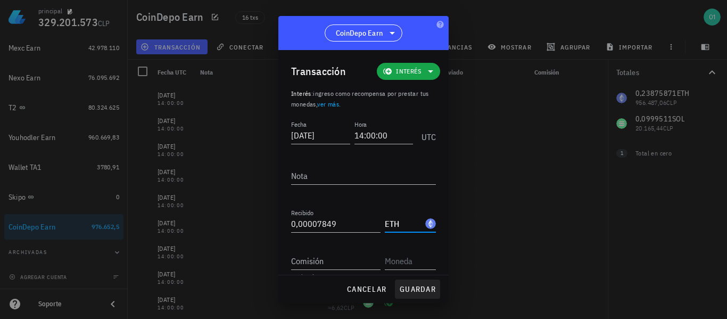
type input "ETH"
click at [409, 290] on span "guardar" at bounding box center [417, 289] width 37 height 10
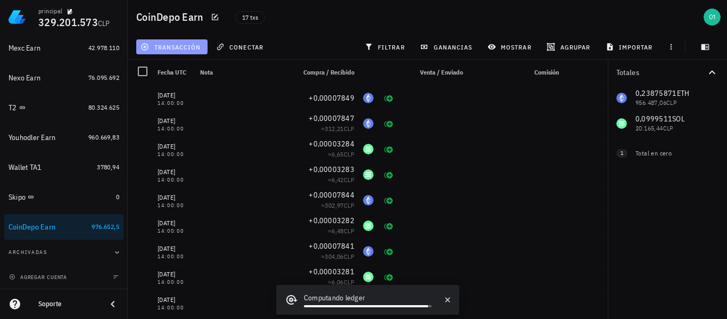
click at [184, 46] on span "transacción" at bounding box center [172, 47] width 58 height 9
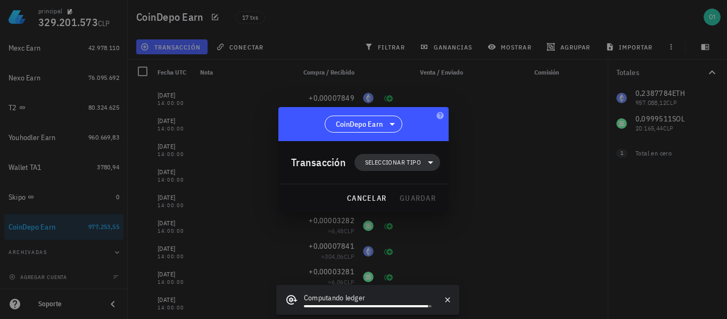
click at [395, 166] on span "Seleccionar tipo" at bounding box center [393, 162] width 56 height 11
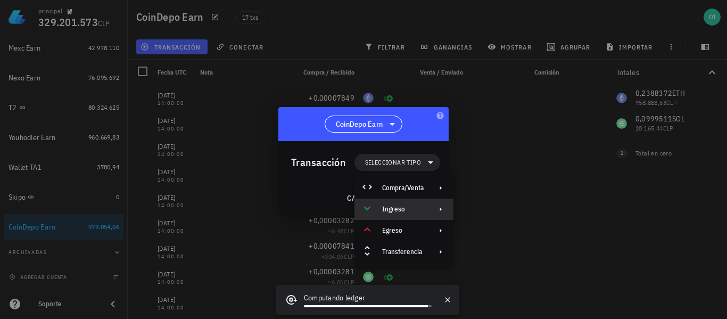
click at [400, 205] on div "Ingreso" at bounding box center [403, 209] width 42 height 9
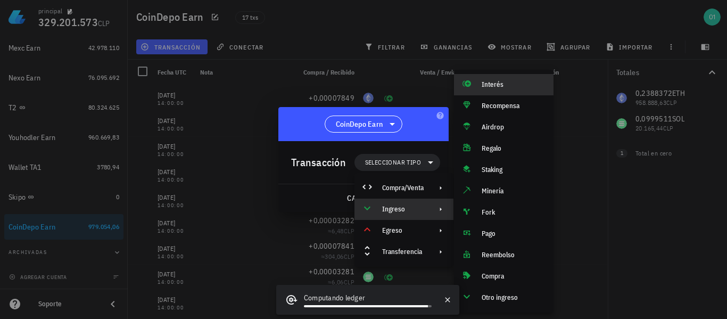
click at [501, 81] on div "Interés" at bounding box center [513, 84] width 63 height 9
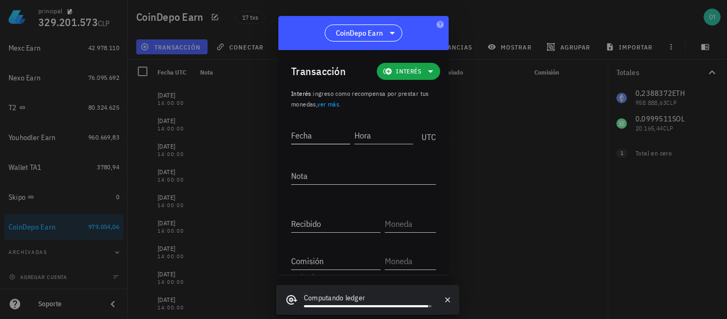
click at [334, 134] on input "Fecha" at bounding box center [320, 135] width 59 height 17
type input "[DATE]"
type input "14:00:00"
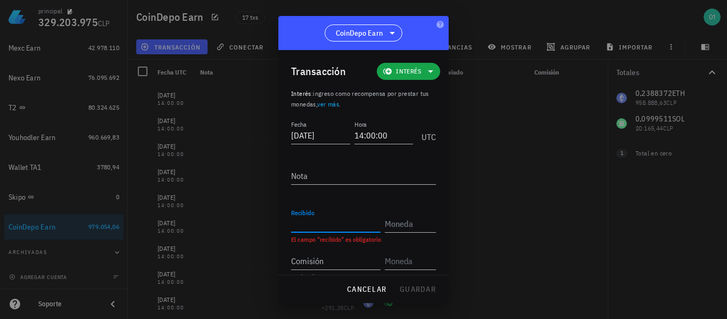
paste input "0,00003286"
type input "0,00003286"
click at [396, 228] on input "text" at bounding box center [409, 223] width 49 height 17
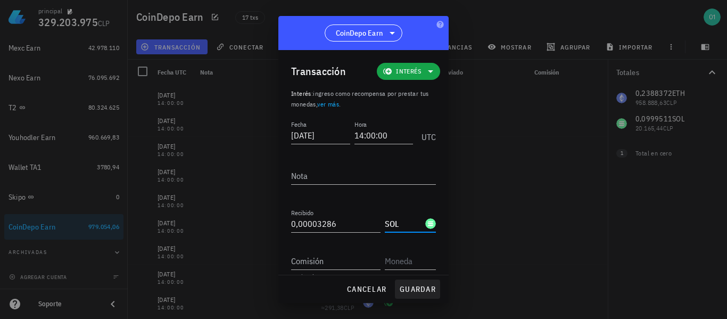
type input "SOL"
click at [419, 283] on button "guardar" at bounding box center [417, 288] width 45 height 19
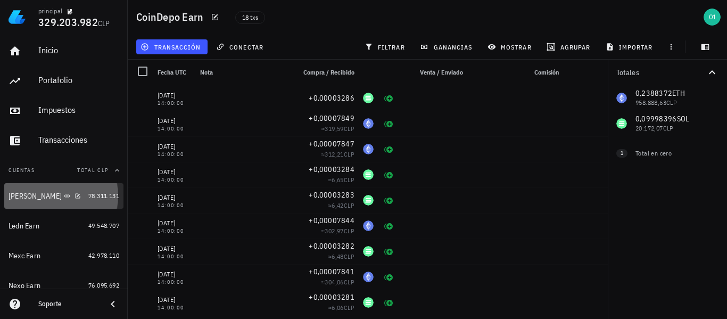
click at [43, 192] on div "[PERSON_NAME]" at bounding box center [47, 196] width 76 height 10
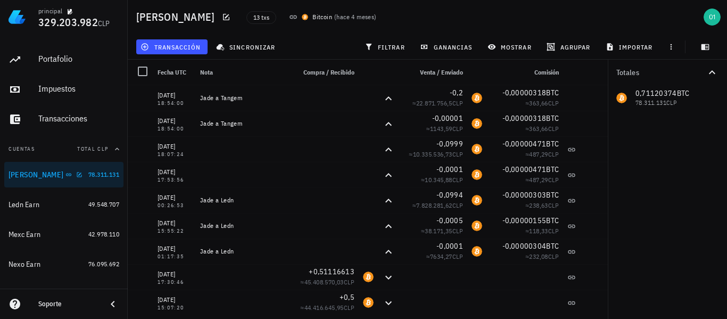
scroll to position [53, 0]
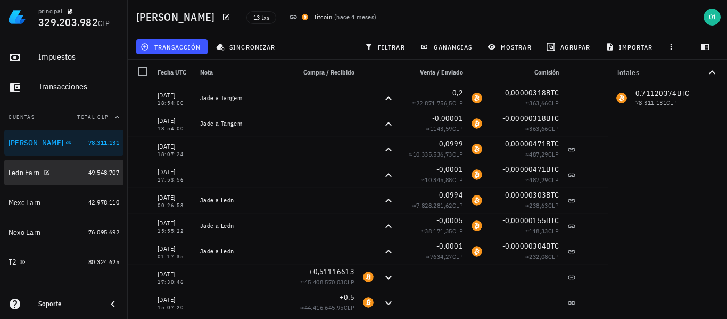
click at [59, 175] on div "Ledn Earn" at bounding box center [47, 173] width 76 height 10
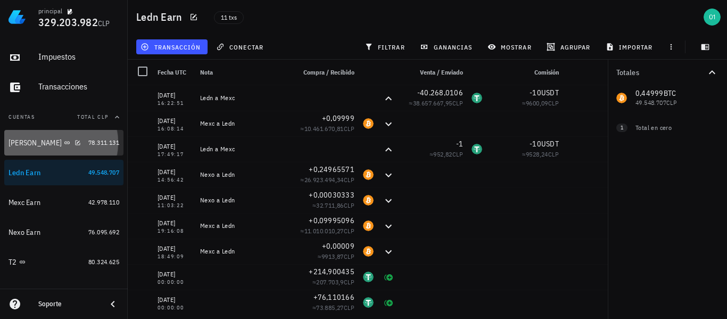
click at [63, 150] on div "[PERSON_NAME]" at bounding box center [47, 142] width 76 height 23
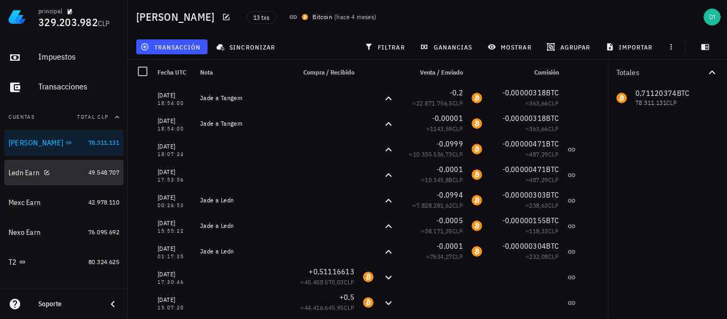
click at [60, 171] on div "Ledn Earn" at bounding box center [47, 173] width 76 height 10
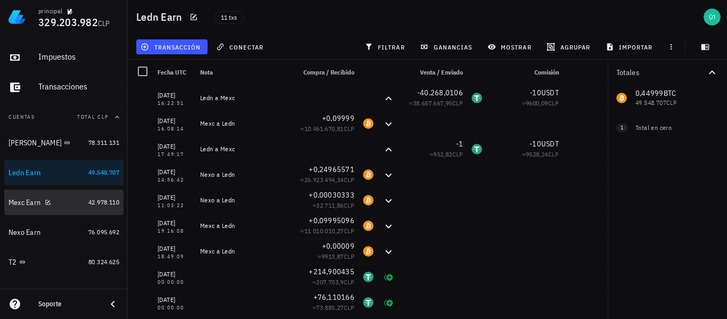
click at [57, 204] on div "Mexc Earn" at bounding box center [47, 202] width 76 height 10
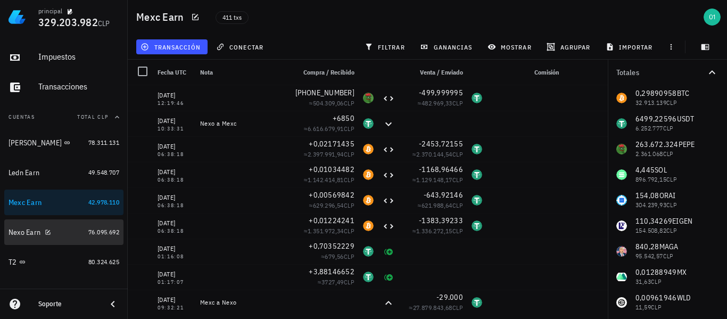
click at [53, 238] on div "Nexo Earn" at bounding box center [47, 232] width 76 height 23
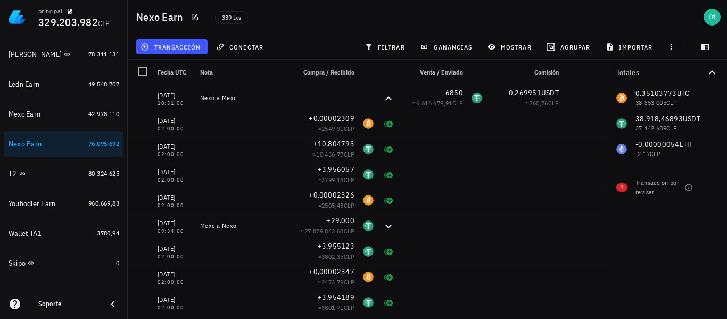
scroll to position [160, 0]
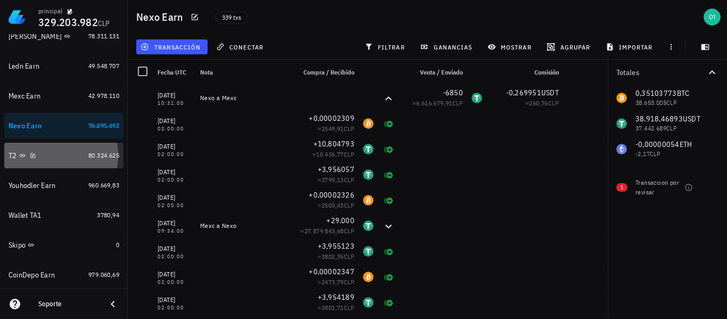
click at [62, 151] on div "T2" at bounding box center [47, 156] width 76 height 10
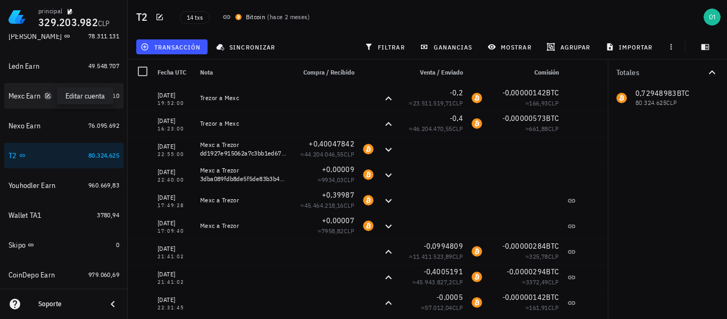
click at [51, 93] on icon "button" at bounding box center [48, 96] width 6 height 6
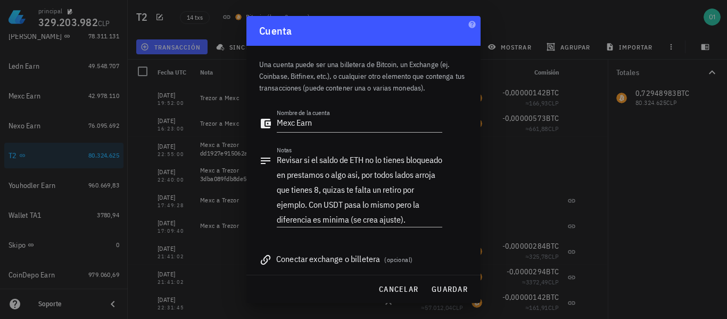
click at [60, 99] on div at bounding box center [363, 159] width 727 height 319
drag, startPoint x: 387, startPoint y: 288, endPoint x: 346, endPoint y: 278, distance: 42.6
click at [389, 287] on span "cancelar" at bounding box center [398, 289] width 40 height 10
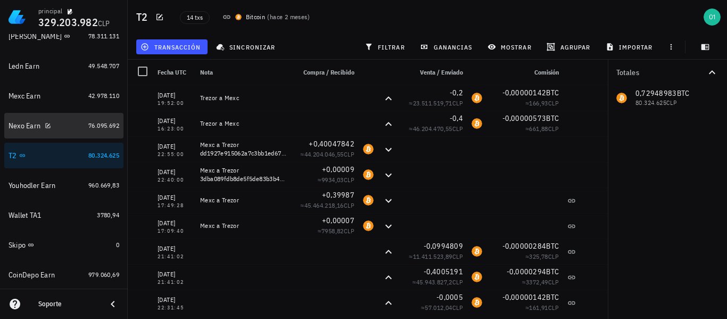
click at [54, 121] on div "Nexo Earn" at bounding box center [47, 126] width 76 height 10
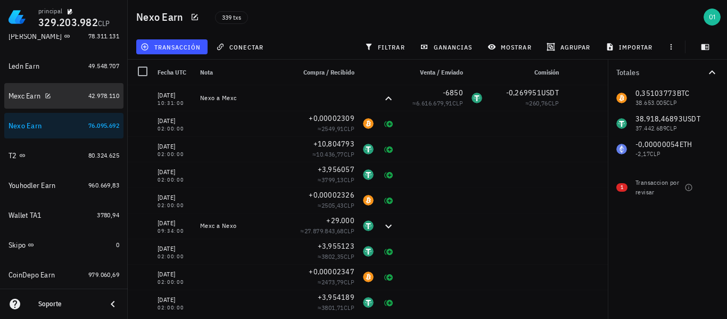
click at [63, 93] on div "Mexc Earn" at bounding box center [47, 96] width 76 height 10
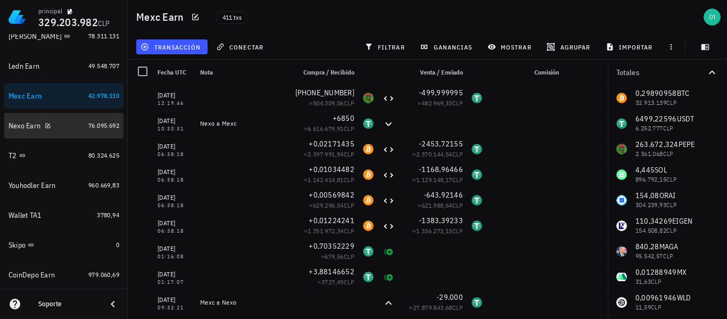
click at [65, 129] on div "Nexo Earn" at bounding box center [47, 126] width 76 height 10
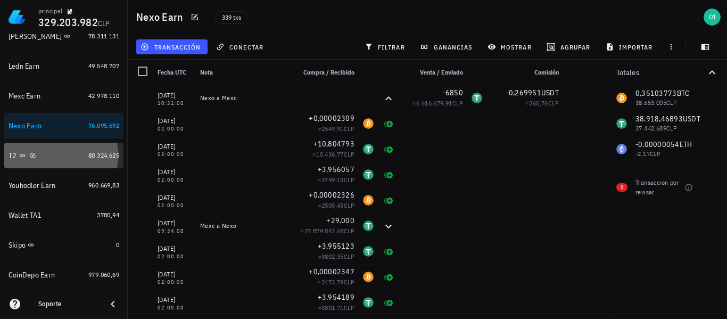
click at [60, 159] on div "T2" at bounding box center [47, 156] width 76 height 10
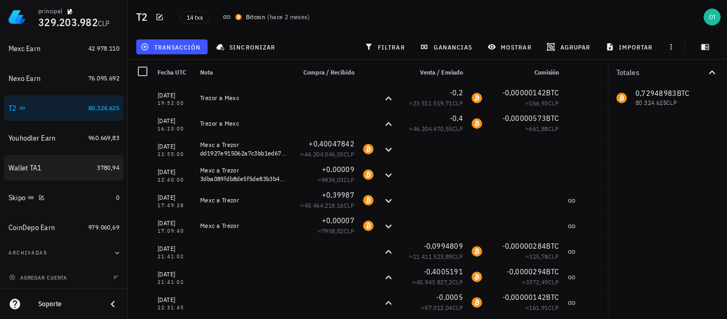
scroll to position [208, 0]
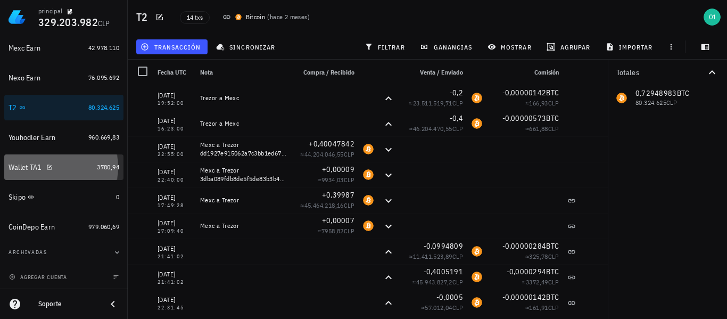
click at [71, 170] on div "Wallet TA1" at bounding box center [51, 167] width 84 height 10
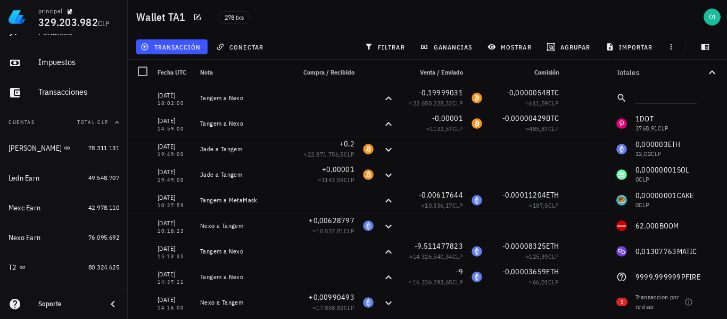
scroll to position [101, 0]
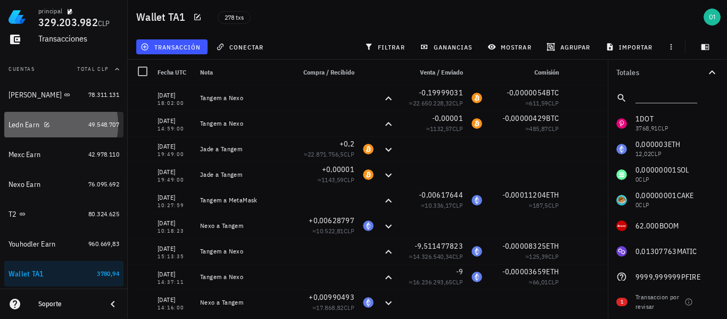
click at [63, 126] on div "Ledn Earn" at bounding box center [47, 125] width 76 height 10
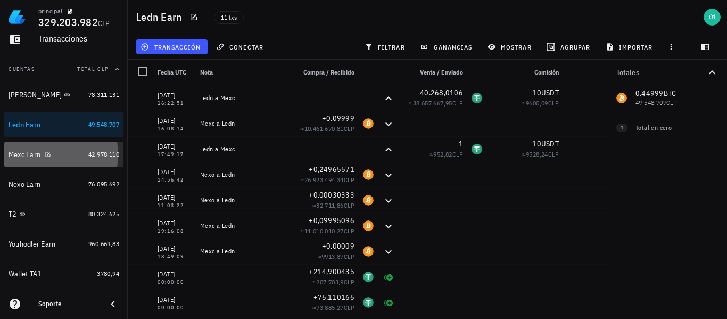
click at [64, 157] on div "Mexc Earn" at bounding box center [47, 155] width 76 height 10
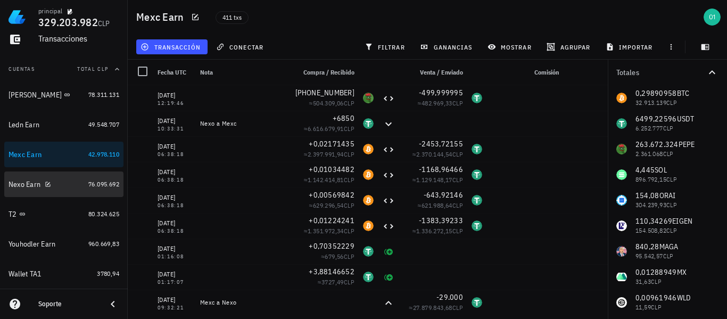
click at [65, 186] on div "Nexo Earn" at bounding box center [47, 184] width 76 height 10
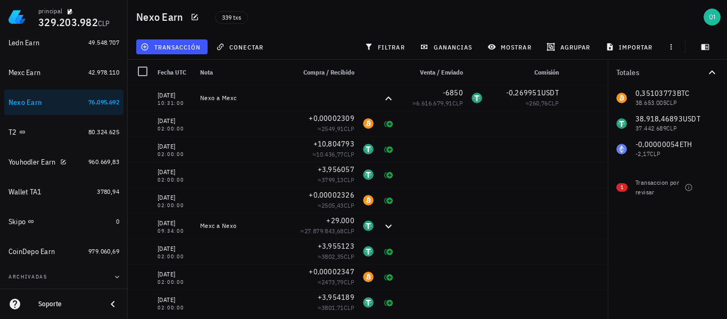
scroll to position [208, 0]
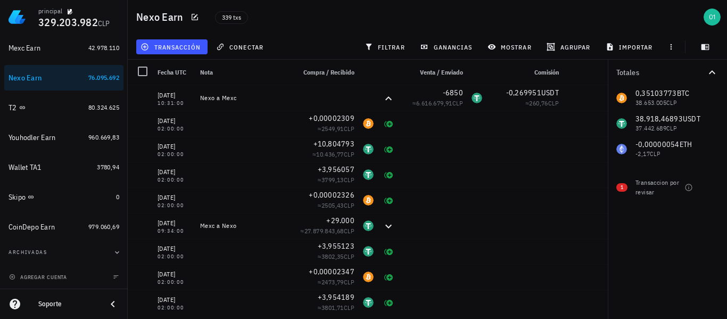
click at [117, 10] on div "principal" at bounding box center [78, 10] width 81 height 9
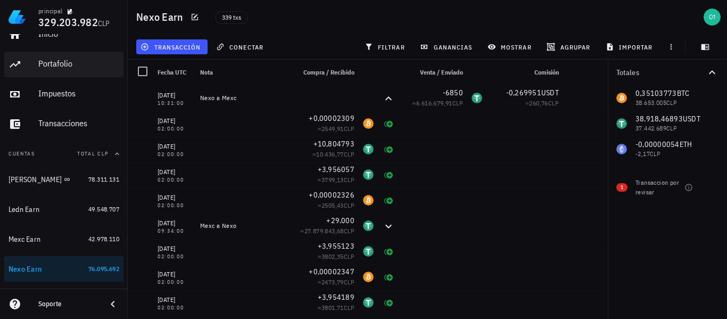
scroll to position [0, 0]
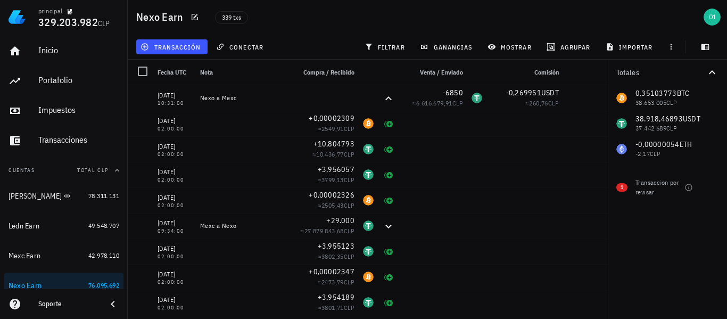
click at [114, 32] on div "principal 329.203.982 CLP" at bounding box center [78, 17] width 81 height 34
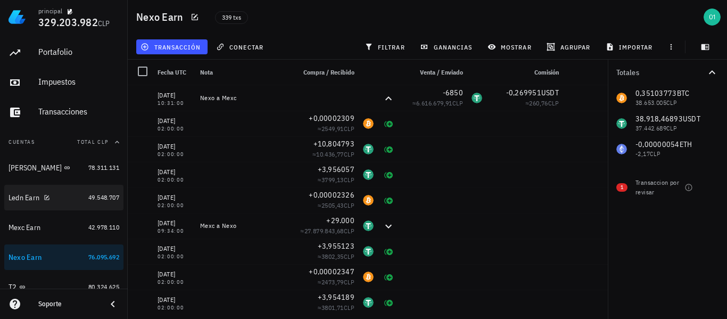
scroll to position [53, 0]
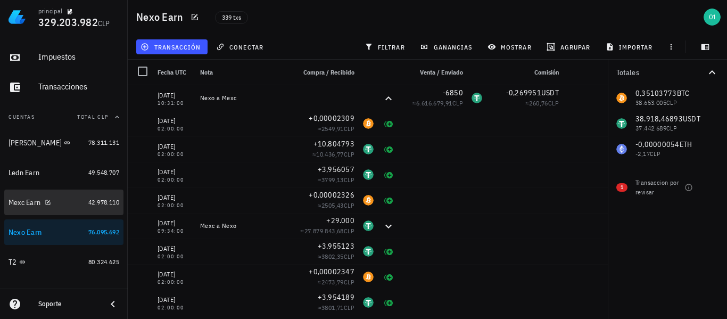
click at [15, 202] on div "Mexc Earn" at bounding box center [25, 202] width 32 height 9
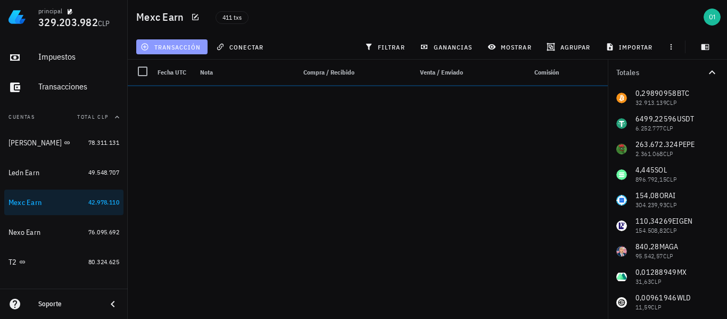
click at [171, 45] on span "transacción" at bounding box center [172, 47] width 58 height 9
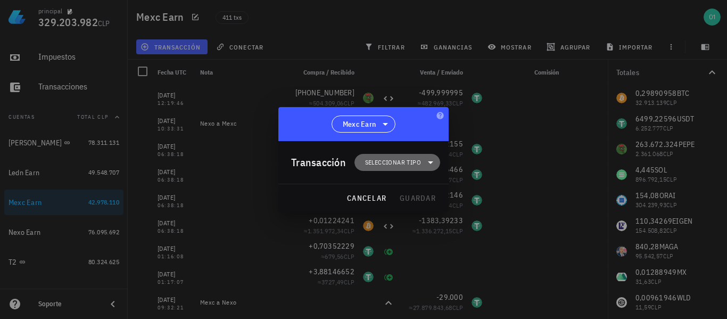
click at [380, 158] on span "Seleccionar tipo" at bounding box center [393, 162] width 56 height 11
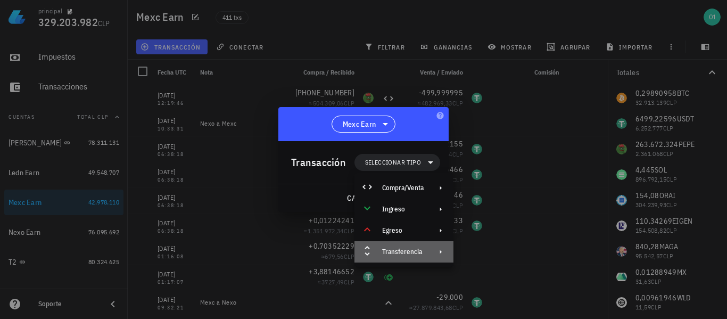
click at [419, 245] on div "Transferencia" at bounding box center [403, 251] width 99 height 21
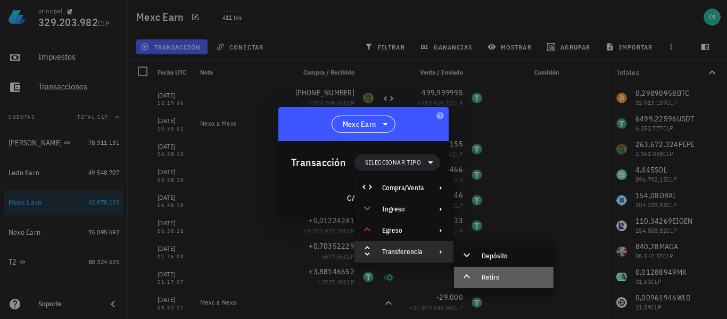
click at [493, 273] on div "Retiro" at bounding box center [513, 277] width 63 height 9
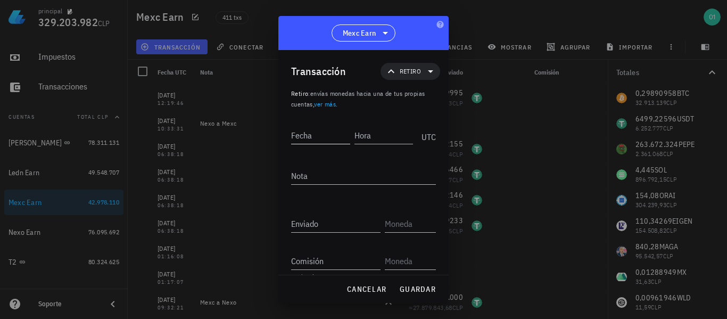
click at [326, 137] on input "Fecha" at bounding box center [320, 135] width 59 height 17
type input "[DATE]"
type input "19:12:09"
type textarea "Mexc a Nexo"
type input "0,29888958"
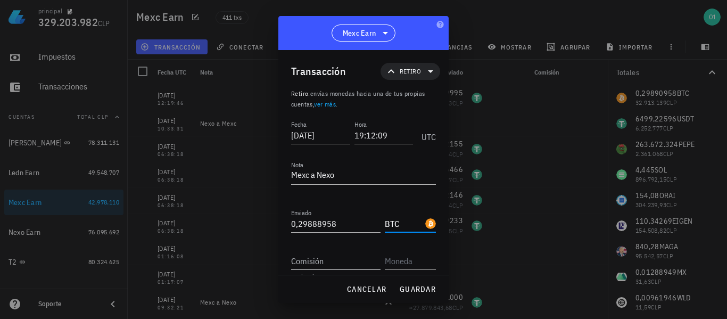
type input "BTC"
click at [355, 262] on input "Comisión" at bounding box center [335, 260] width 89 height 17
type input "0,00002"
type input "BTC"
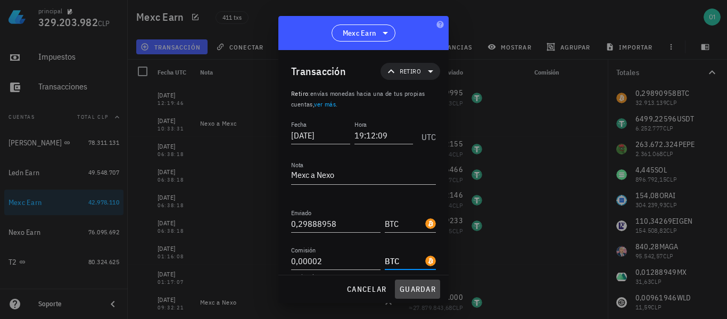
click at [418, 285] on span "guardar" at bounding box center [417, 289] width 37 height 10
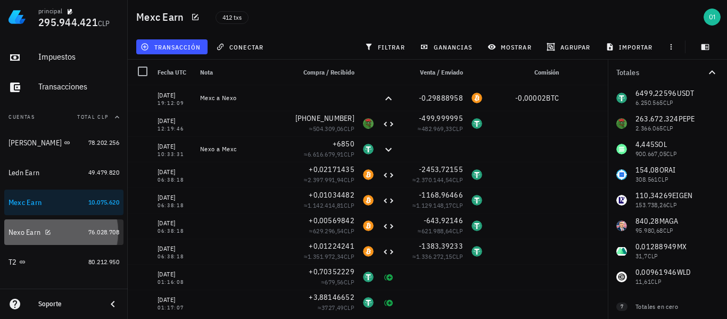
click at [6, 236] on link "Nexo Earn 76.028.708" at bounding box center [63, 232] width 119 height 26
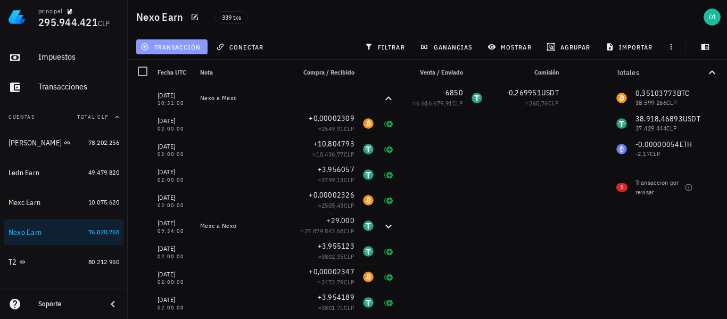
click at [177, 46] on span "transacción" at bounding box center [172, 47] width 58 height 9
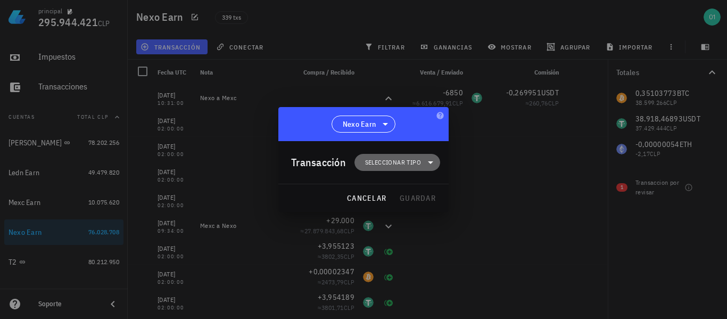
click at [400, 168] on span "Seleccionar tipo" at bounding box center [397, 162] width 73 height 17
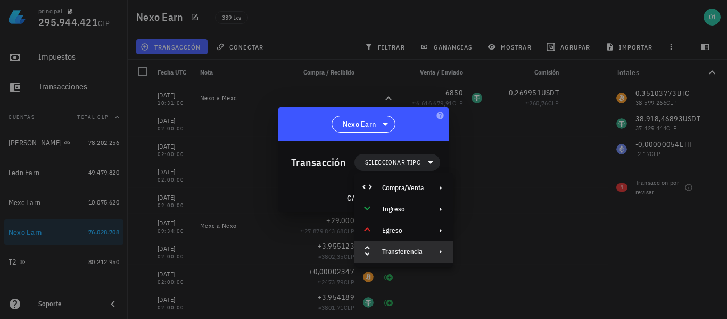
click at [409, 250] on div "Transferencia" at bounding box center [403, 251] width 42 height 9
click at [491, 252] on div "Depósito" at bounding box center [513, 256] width 63 height 9
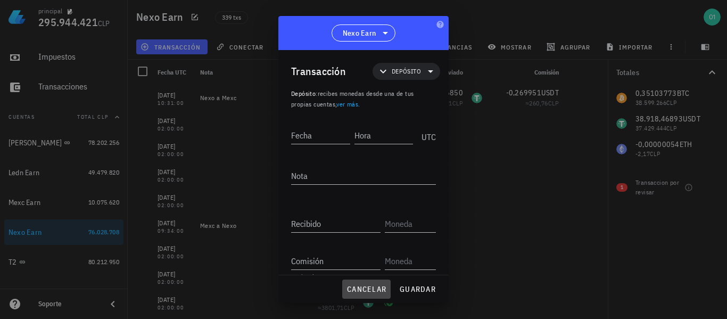
drag, startPoint x: 376, startPoint y: 286, endPoint x: 301, endPoint y: 269, distance: 76.6
click at [372, 284] on span "cancelar" at bounding box center [366, 289] width 40 height 10
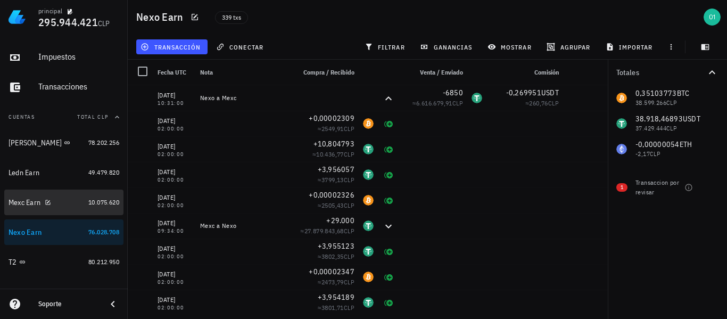
click at [24, 203] on div "Mexc Earn" at bounding box center [25, 202] width 32 height 9
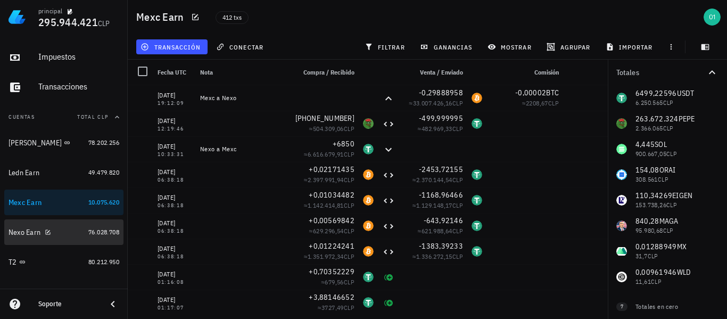
click at [20, 232] on div "Nexo Earn" at bounding box center [25, 232] width 32 height 9
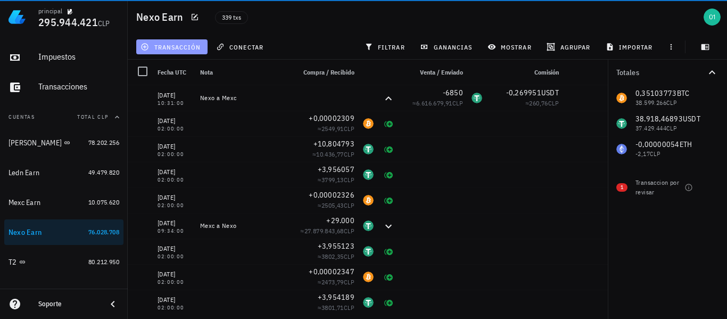
click at [172, 43] on span "transacción" at bounding box center [172, 47] width 58 height 9
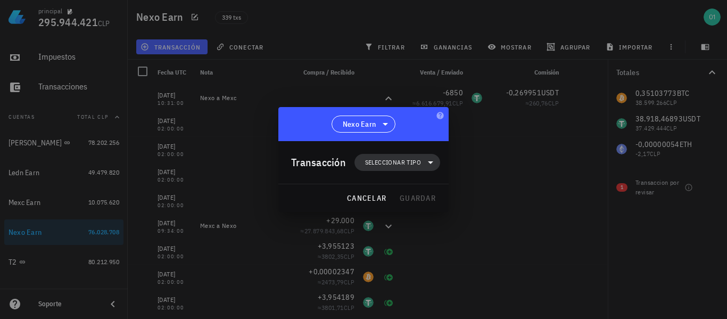
click at [393, 168] on span "Seleccionar tipo" at bounding box center [397, 162] width 73 height 17
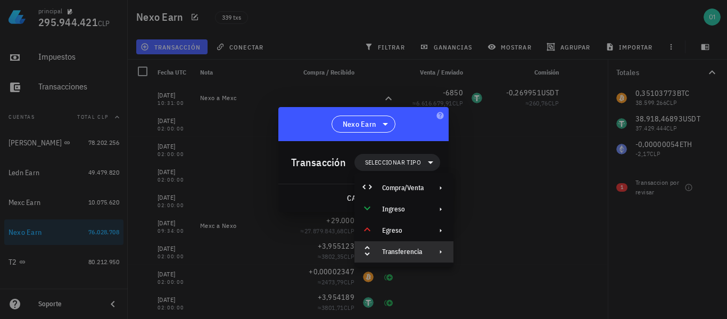
click at [404, 249] on div "Transferencia" at bounding box center [403, 251] width 42 height 9
click at [488, 249] on div "Depósito" at bounding box center [504, 255] width 100 height 21
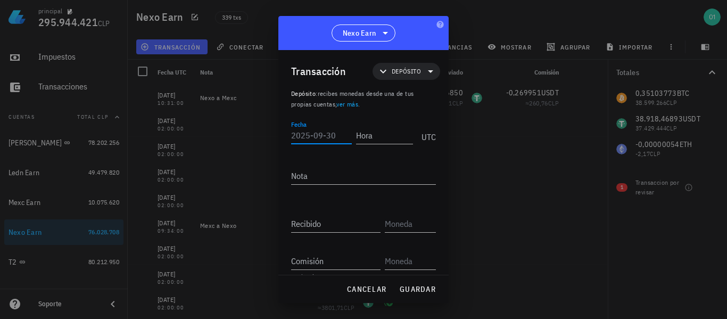
click at [306, 133] on input "Fecha" at bounding box center [321, 135] width 61 height 17
type input "[DATE]"
type input "19:21:00"
type textarea "Mexc a Nexo"
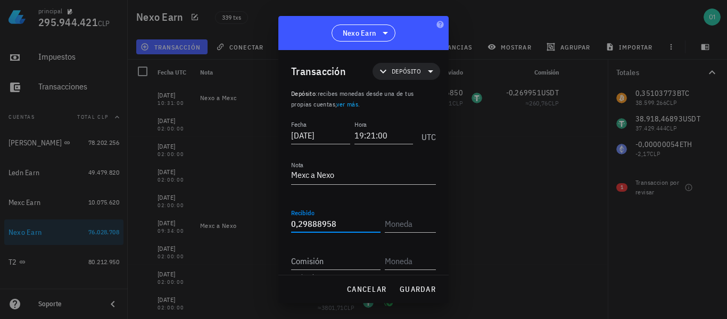
type input "0,29888958"
type input "BTC"
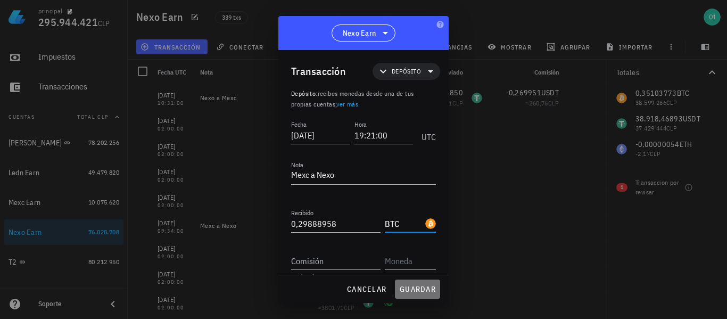
click at [422, 284] on span "guardar" at bounding box center [417, 289] width 37 height 10
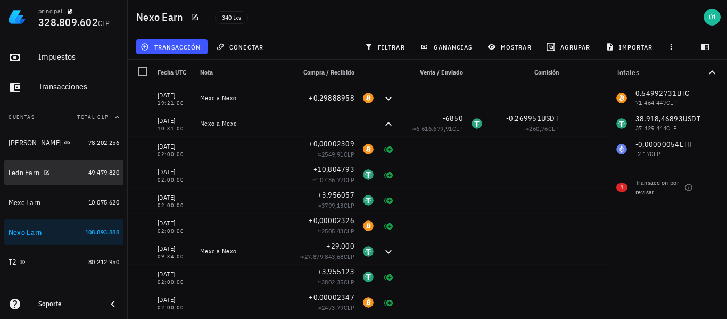
click at [29, 175] on div "Ledn Earn" at bounding box center [24, 172] width 31 height 9
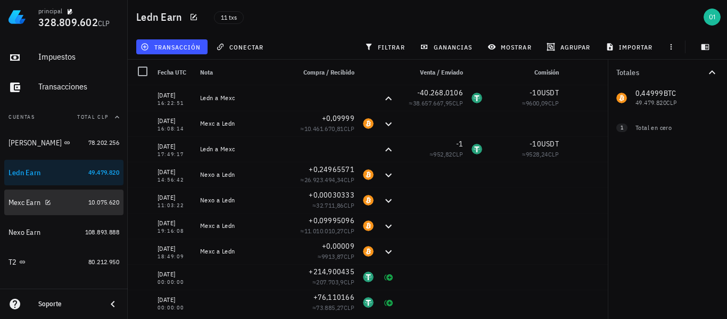
click at [28, 200] on div "Mexc Earn" at bounding box center [25, 202] width 32 height 9
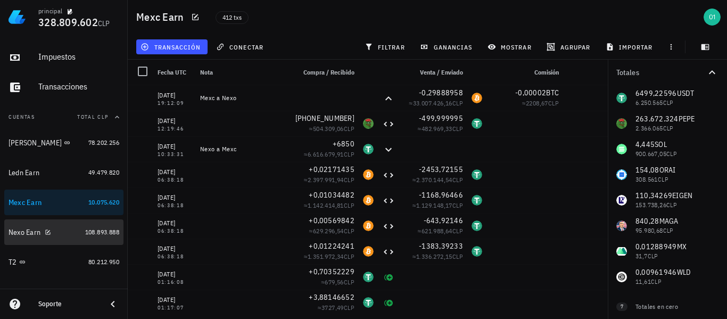
click at [20, 234] on div "Nexo Earn" at bounding box center [25, 232] width 32 height 9
